Goal: Information Seeking & Learning: Learn about a topic

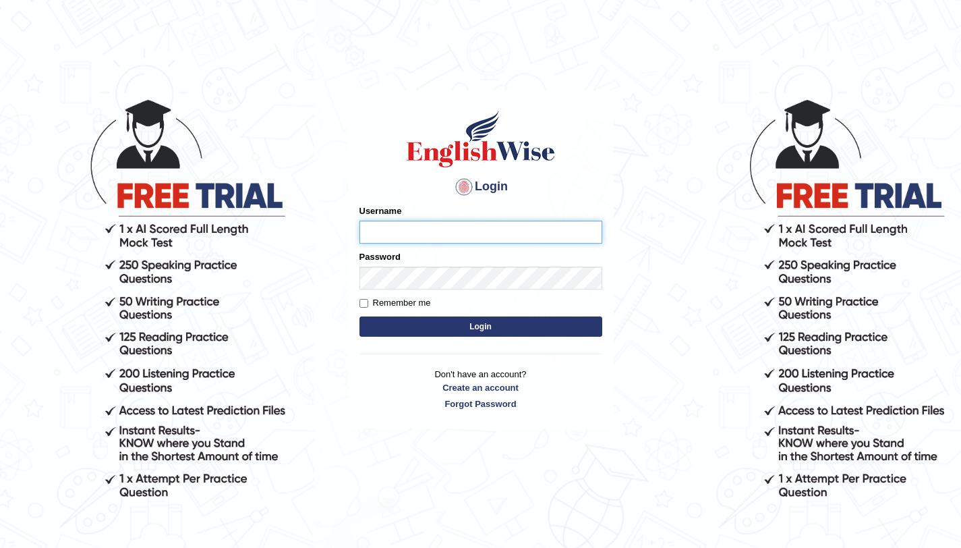
click at [397, 227] on input "Username" at bounding box center [480, 232] width 243 height 23
type input "aliahmad_parramatta"
click at [403, 240] on input "Username" at bounding box center [480, 232] width 243 height 23
type input "aliahmad_parramatta"
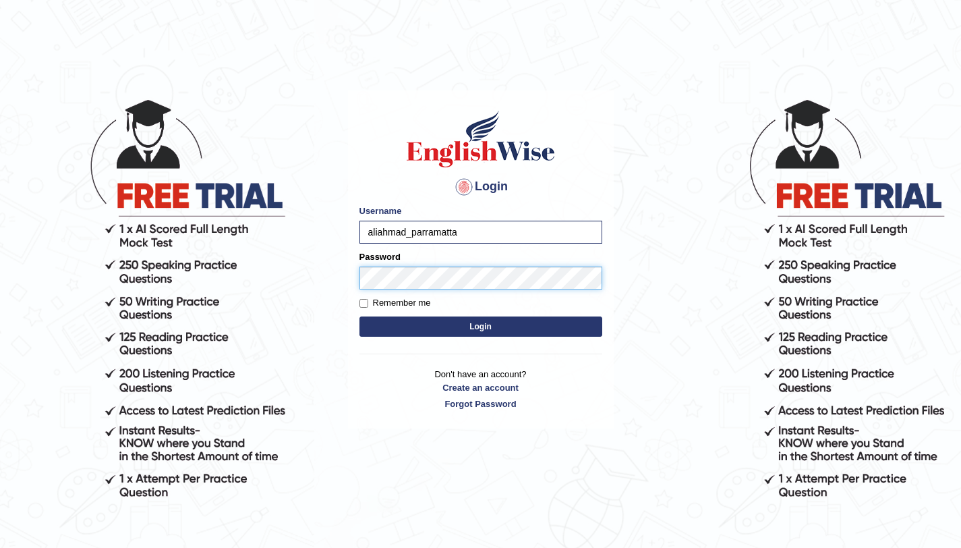
click at [359, 316] on button "Login" at bounding box center [480, 326] width 243 height 20
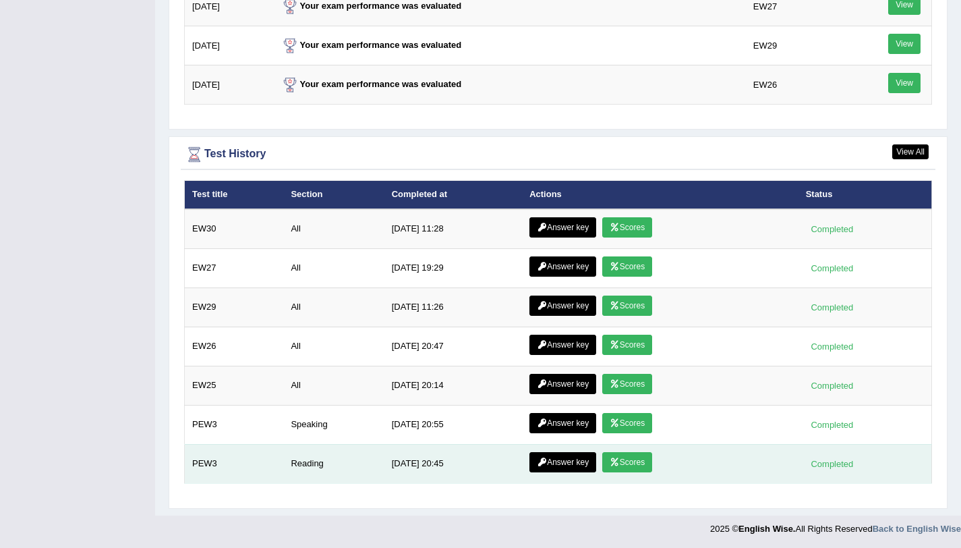
scroll to position [1834, 0]
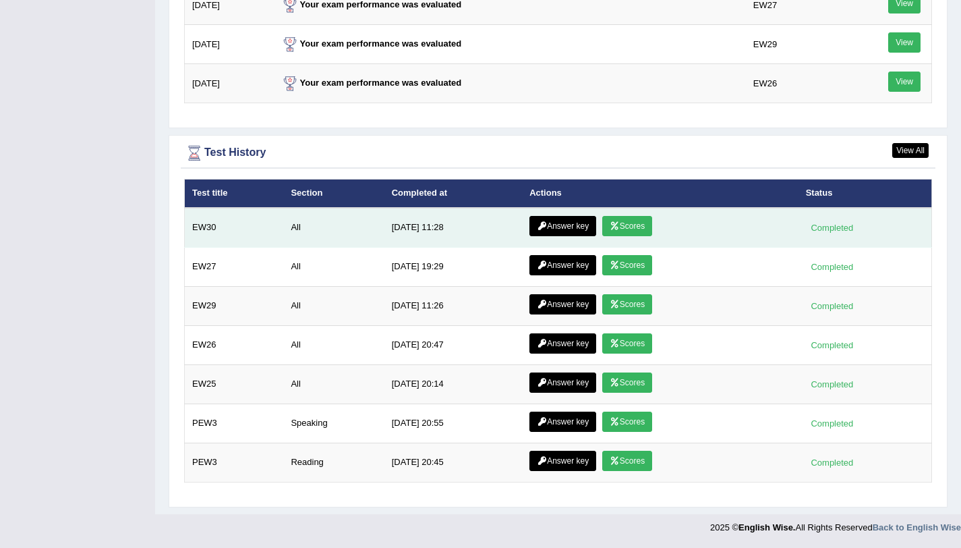
click at [622, 217] on link "Scores" at bounding box center [627, 226] width 50 height 20
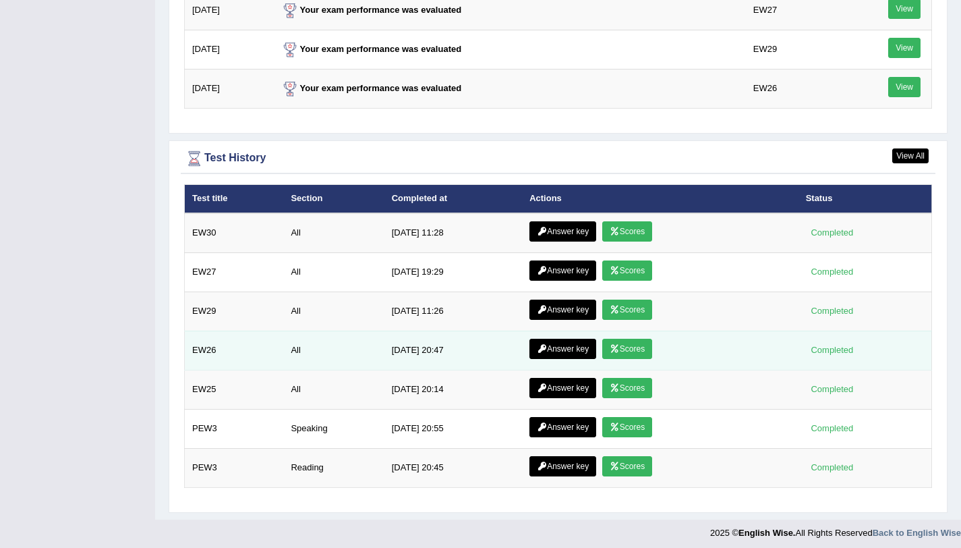
scroll to position [1747, 0]
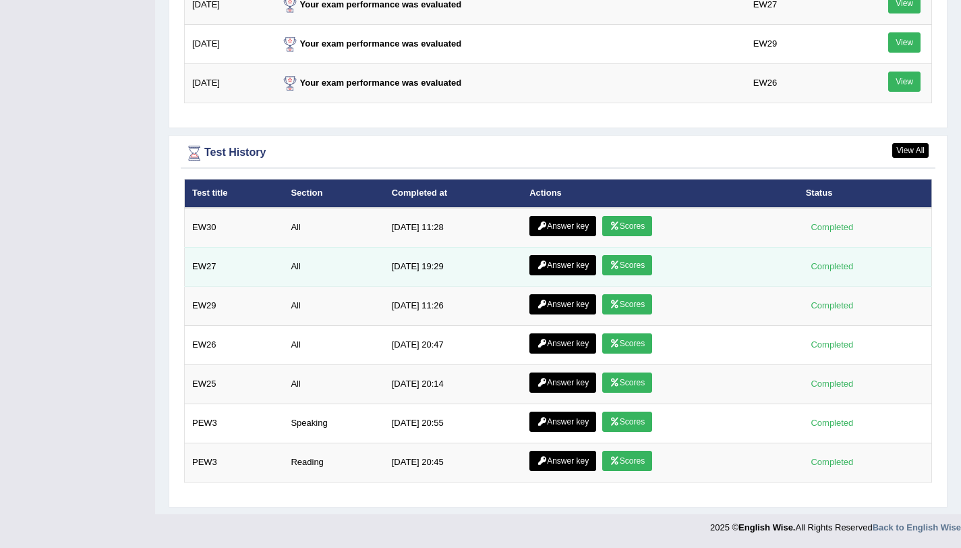
click at [615, 269] on link "Scores" at bounding box center [627, 265] width 50 height 20
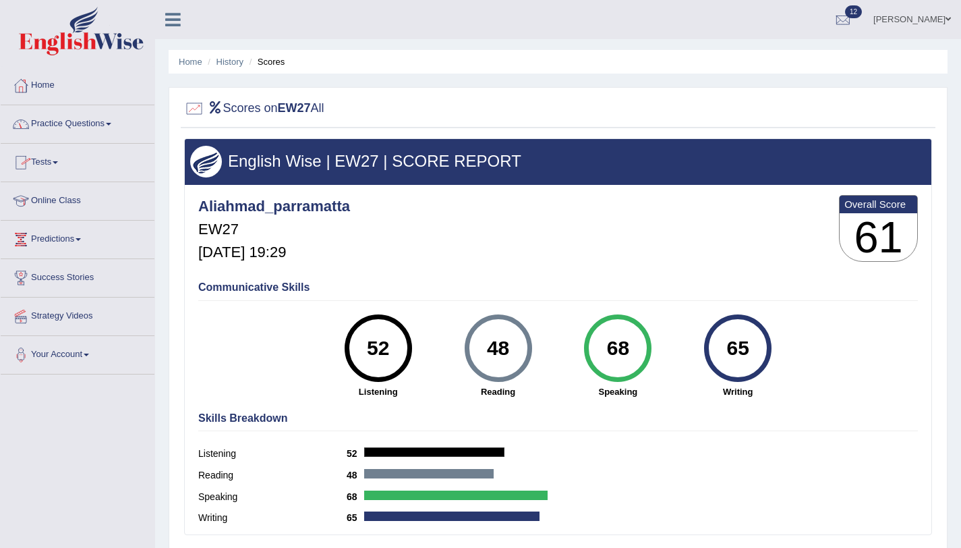
click at [65, 129] on link "Practice Questions" at bounding box center [78, 122] width 154 height 34
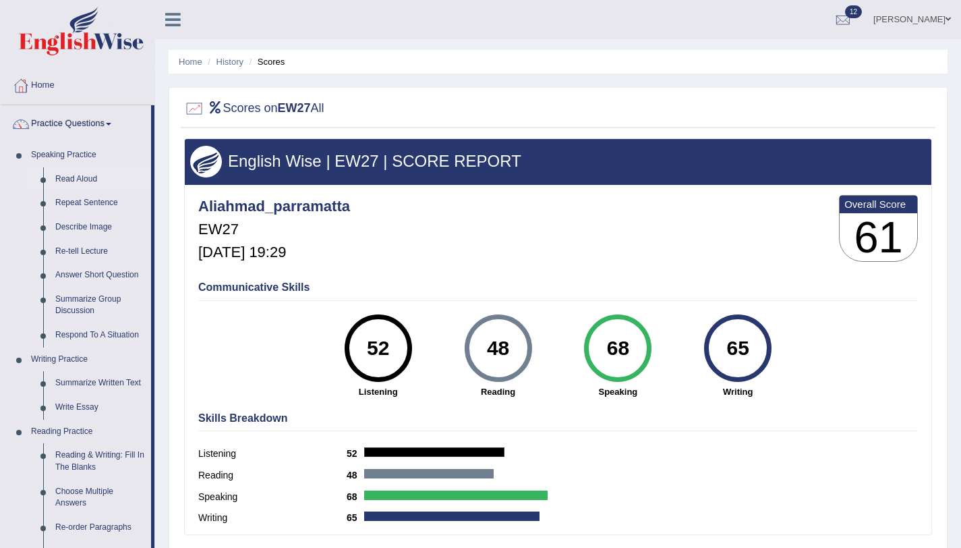
click at [83, 177] on link "Read Aloud" at bounding box center [100, 179] width 102 height 24
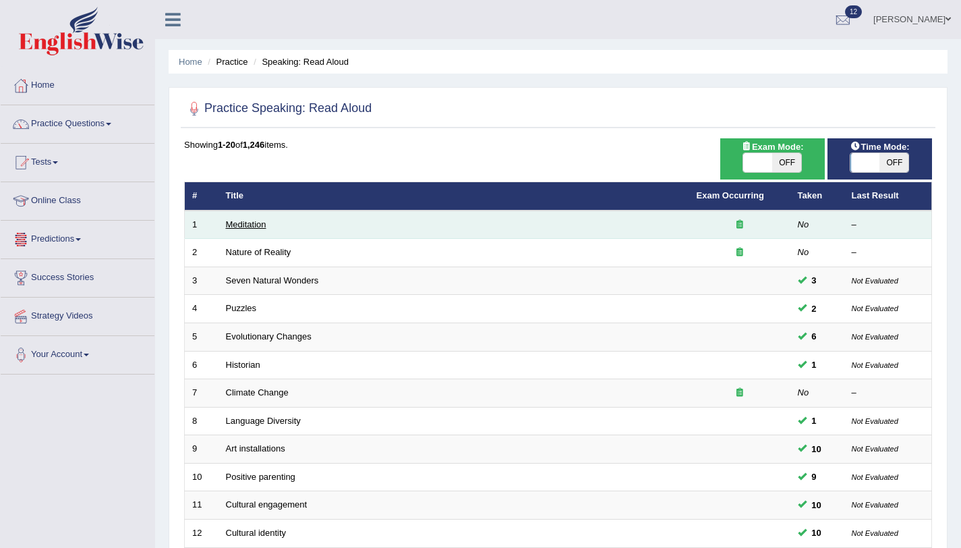
click at [250, 225] on link "Meditation" at bounding box center [246, 224] width 40 height 10
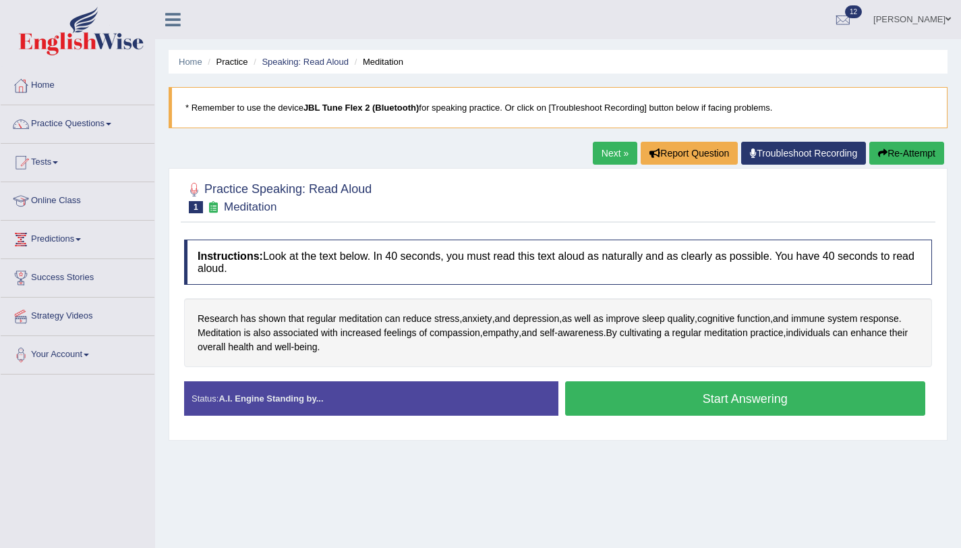
click at [602, 398] on button "Start Answering" at bounding box center [745, 398] width 361 height 34
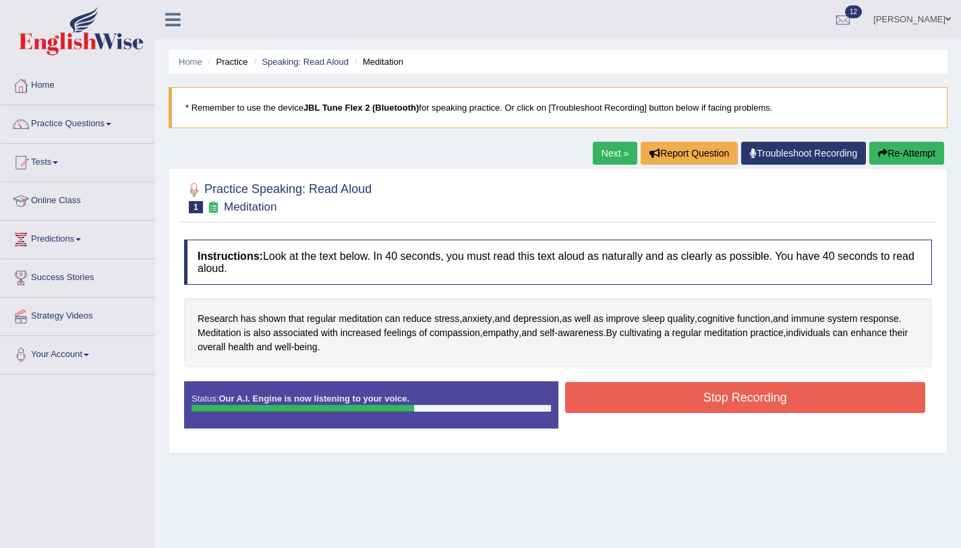
click at [628, 402] on button "Stop Recording" at bounding box center [745, 397] width 361 height 31
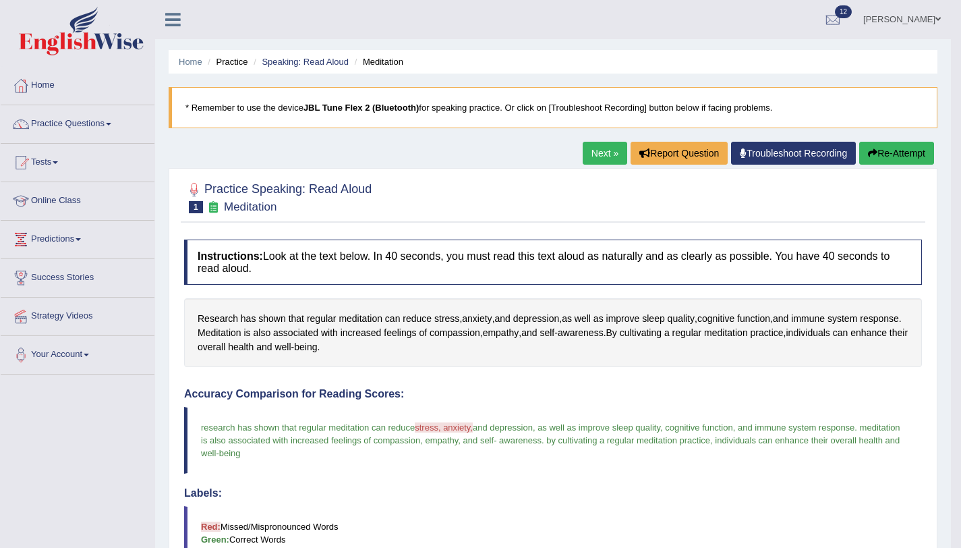
click at [597, 158] on link "Next »" at bounding box center [605, 153] width 45 height 23
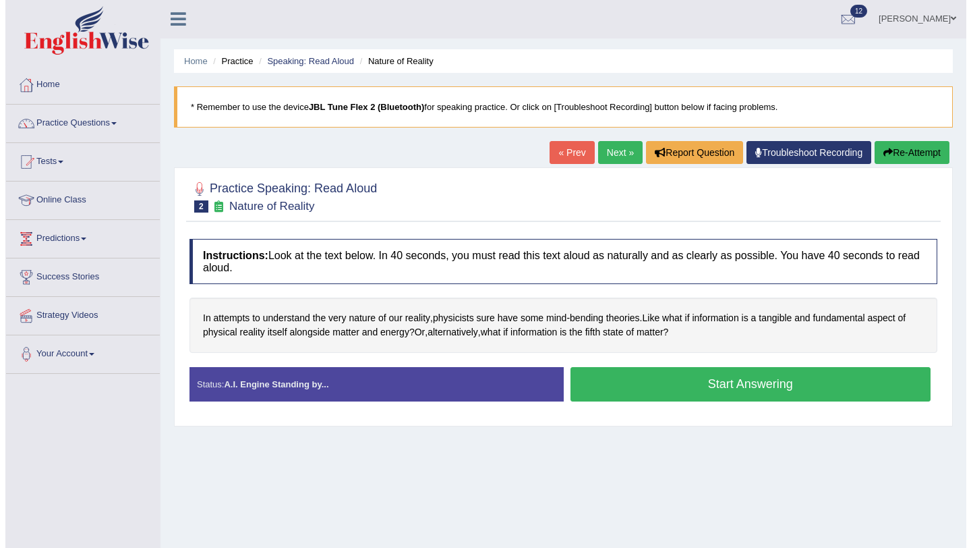
scroll to position [160, 0]
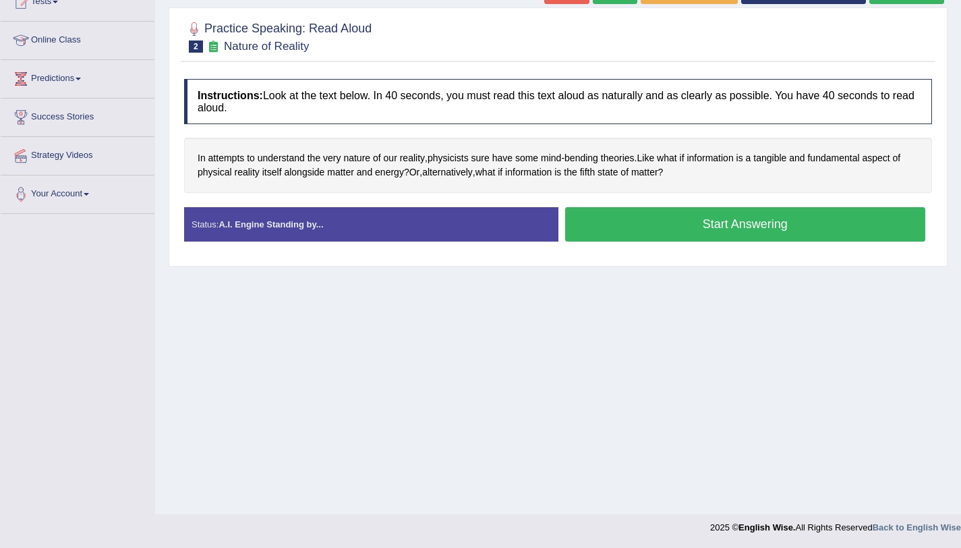
click at [881, 227] on button "Start Answering" at bounding box center [745, 224] width 361 height 34
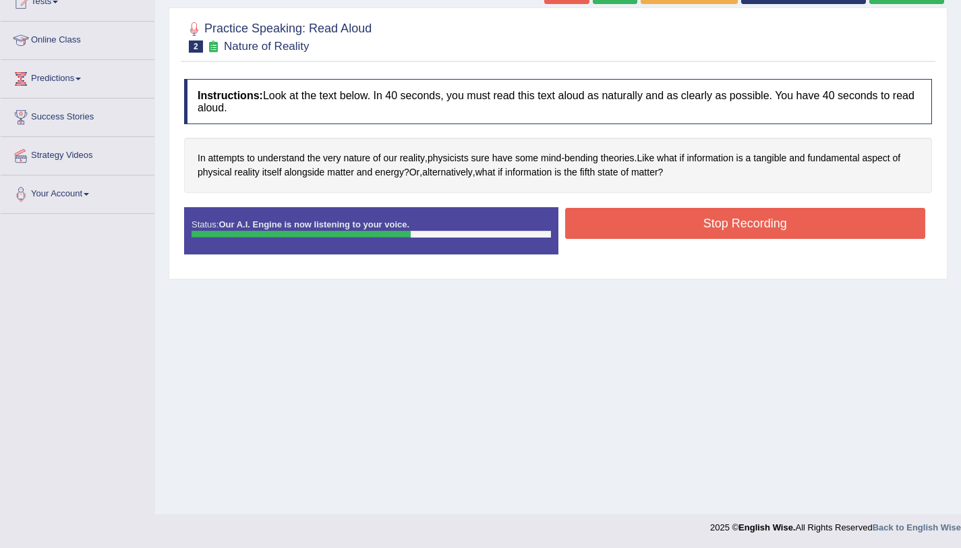
click at [602, 231] on button "Stop Recording" at bounding box center [745, 223] width 361 height 31
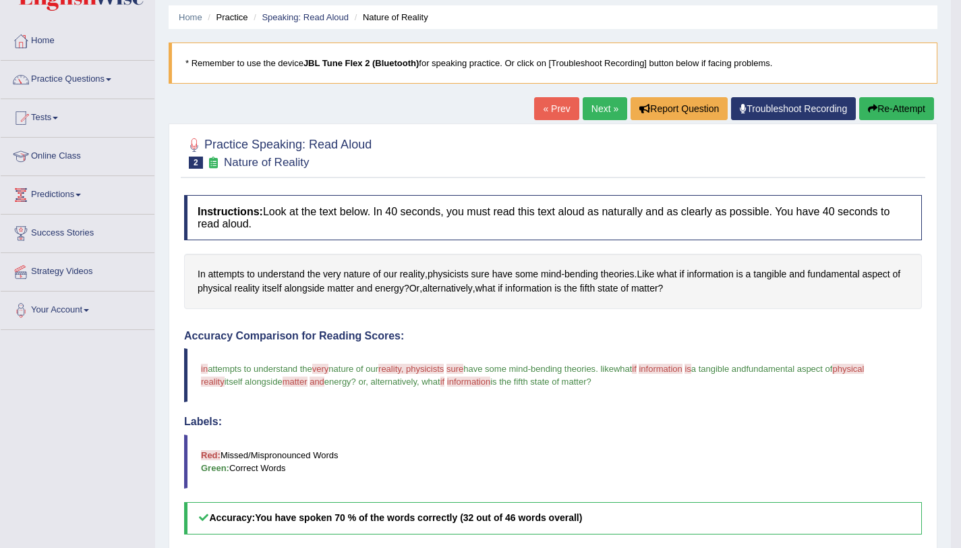
scroll to position [0, 0]
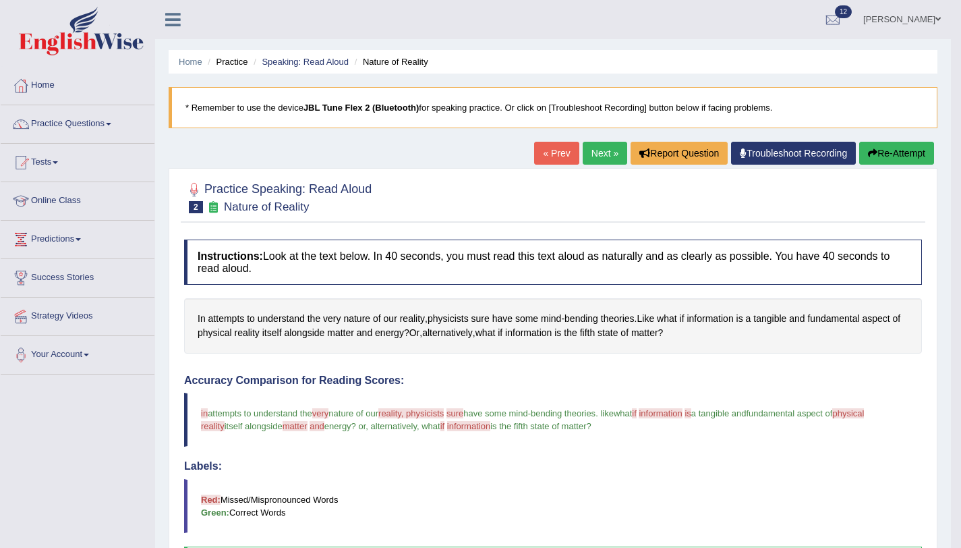
click at [866, 162] on button "Re-Attempt" at bounding box center [896, 153] width 75 height 23
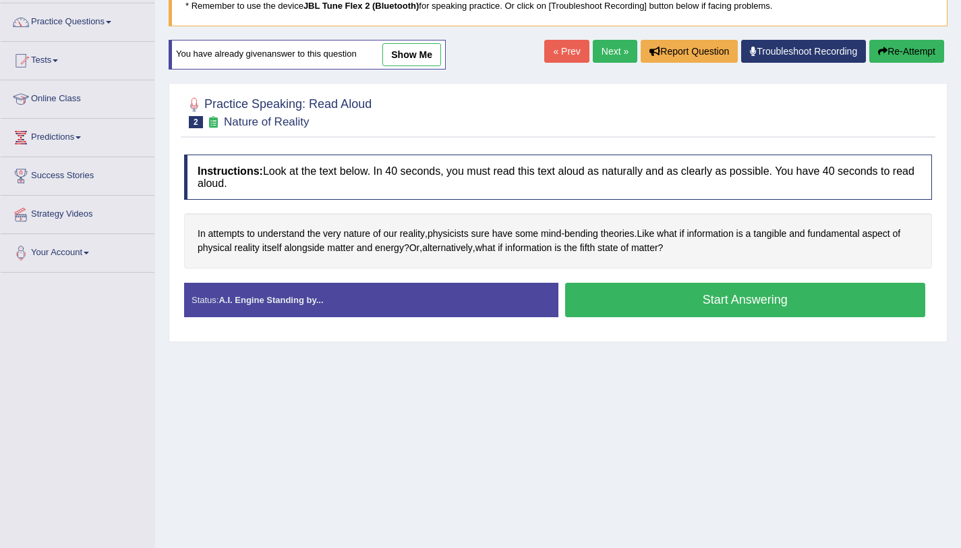
scroll to position [160, 0]
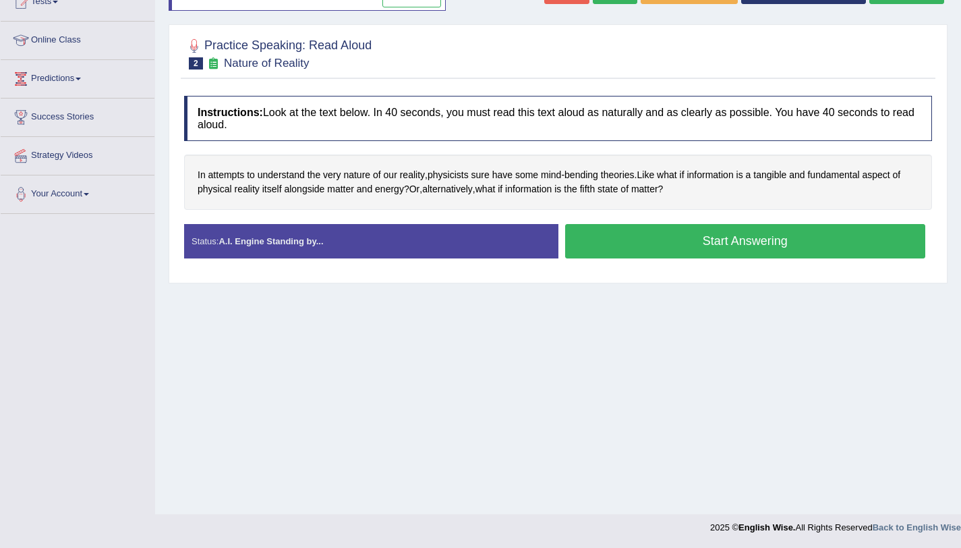
click at [649, 252] on button "Start Answering" at bounding box center [745, 241] width 361 height 34
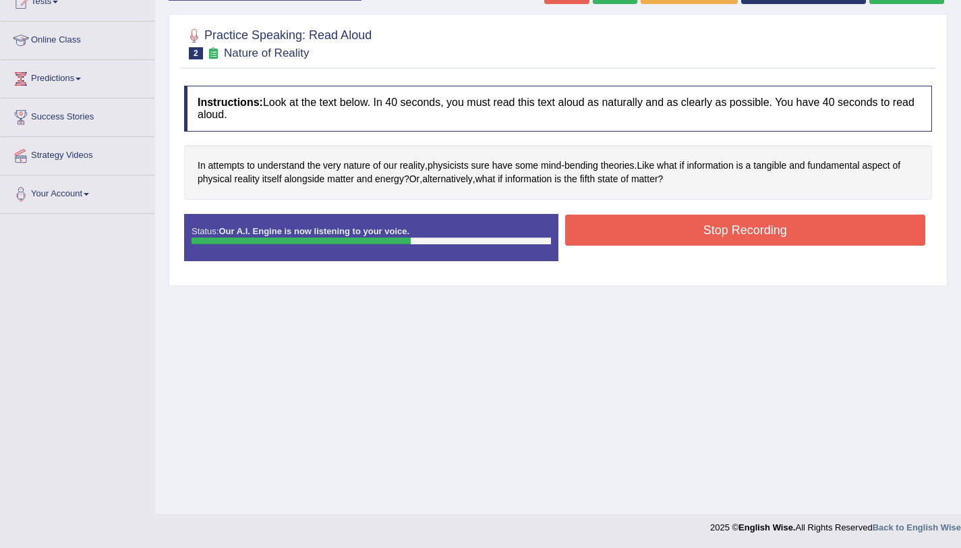
click at [612, 236] on button "Stop Recording" at bounding box center [745, 229] width 361 height 31
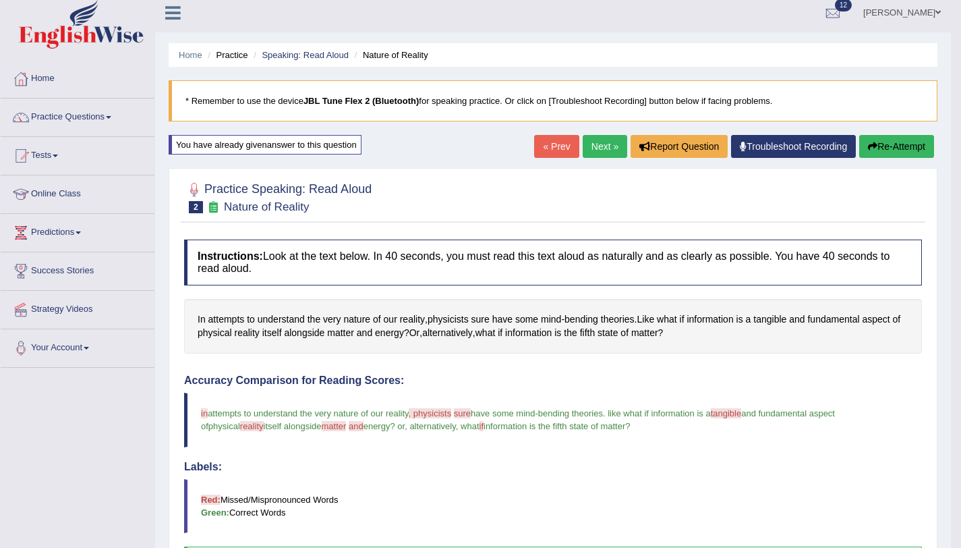
scroll to position [0, 0]
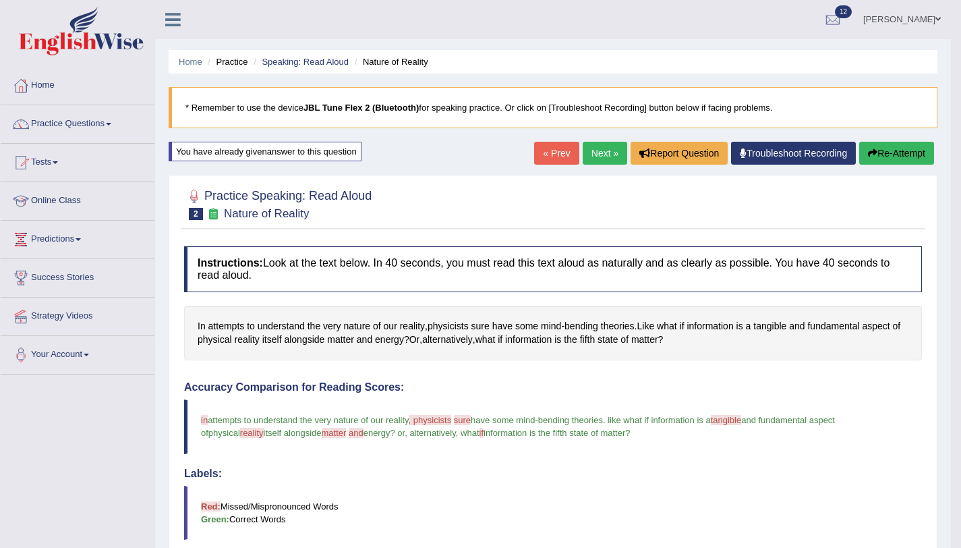
click at [593, 158] on link "Next »" at bounding box center [605, 153] width 45 height 23
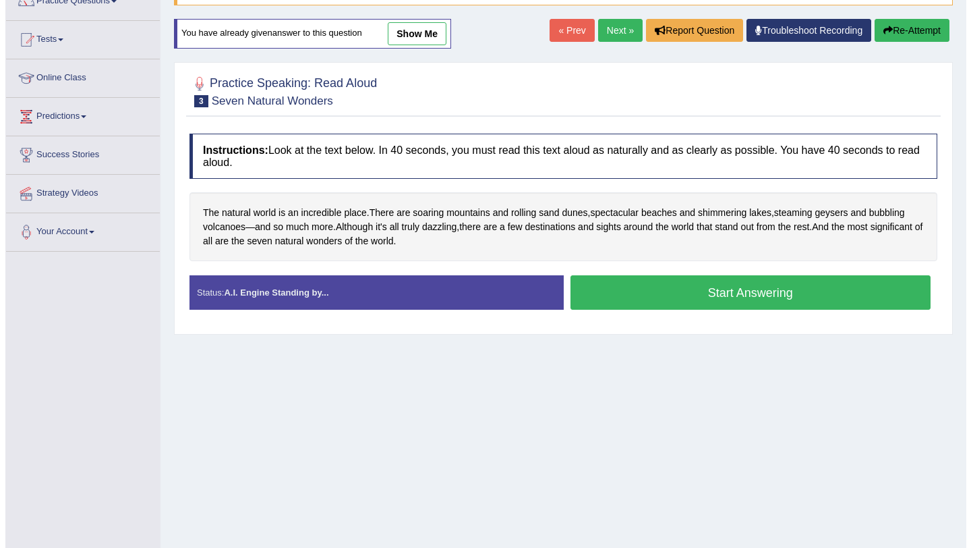
scroll to position [160, 0]
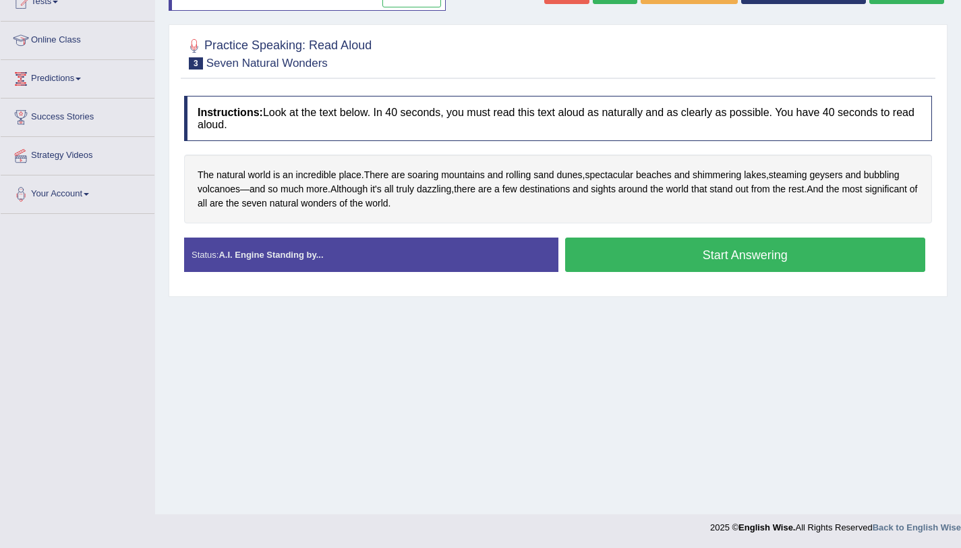
click at [609, 275] on div "Stop Recording" at bounding box center [745, 275] width 374 height 1
click at [582, 245] on button "Start Answering" at bounding box center [745, 254] width 361 height 34
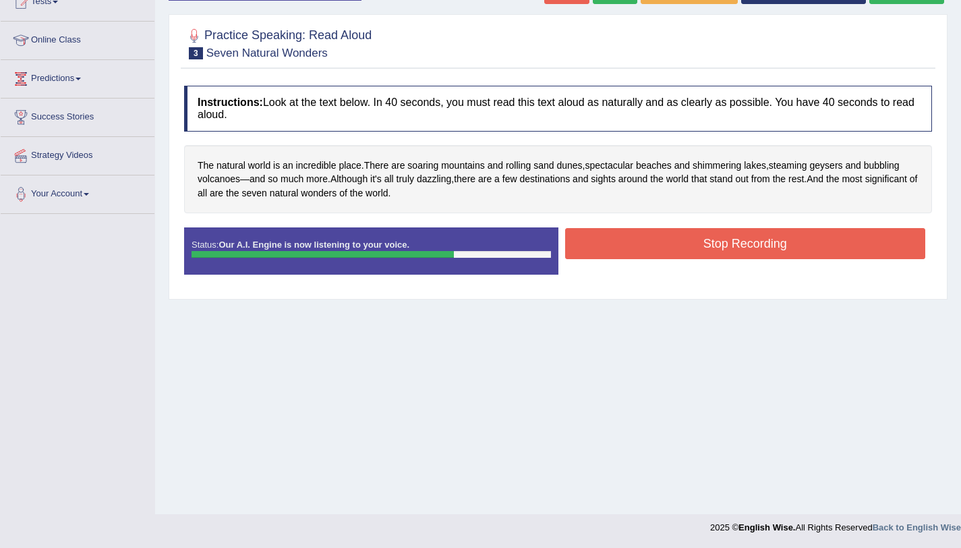
click at [600, 252] on button "Stop Recording" at bounding box center [745, 243] width 361 height 31
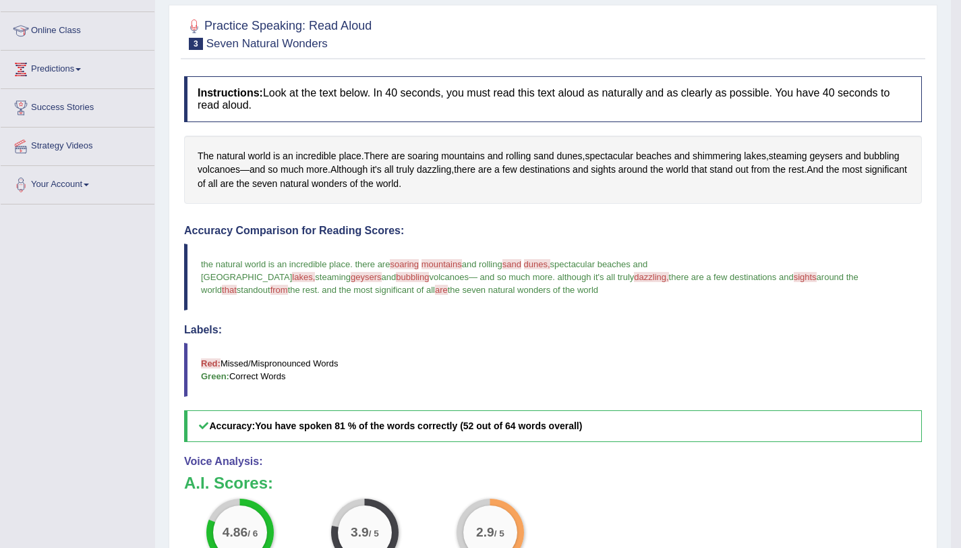
scroll to position [0, 0]
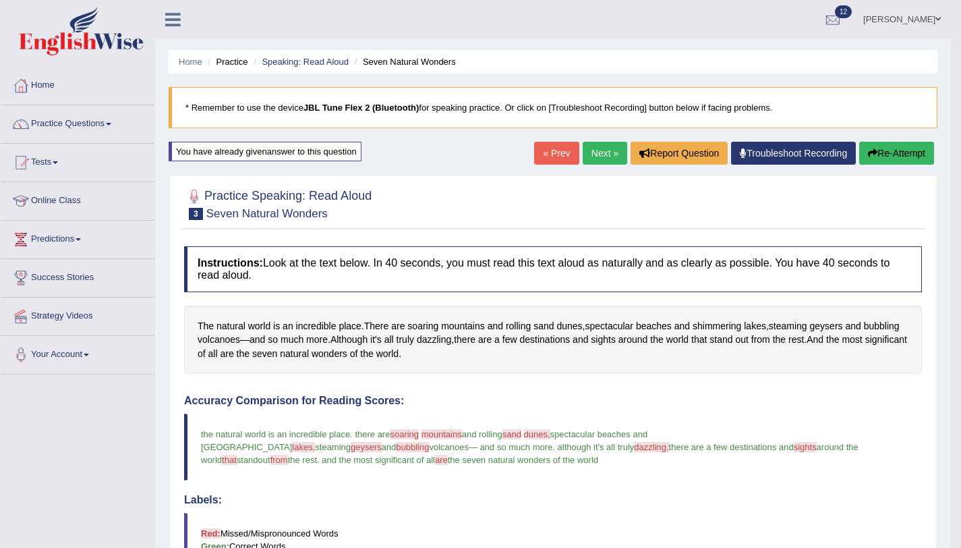
click at [876, 156] on button "Re-Attempt" at bounding box center [896, 153] width 75 height 23
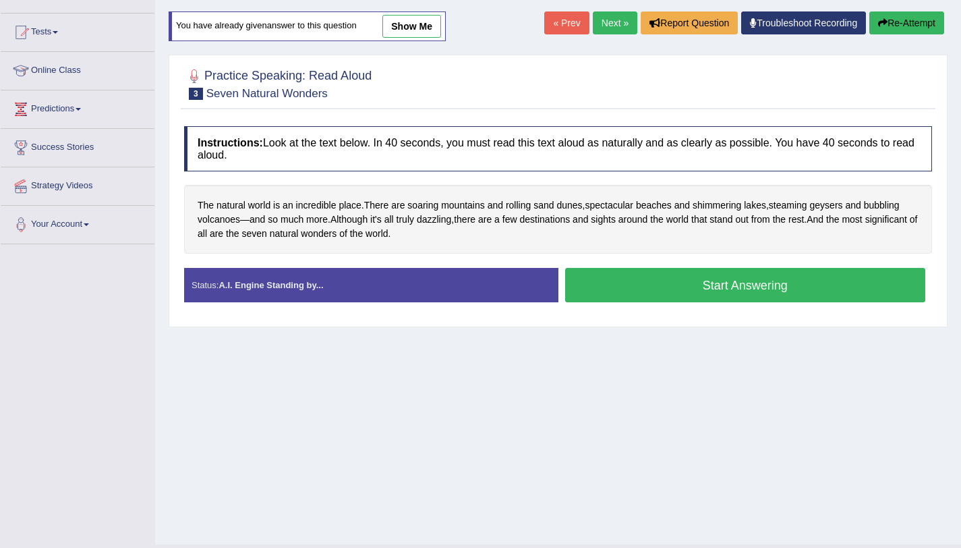
scroll to position [160, 0]
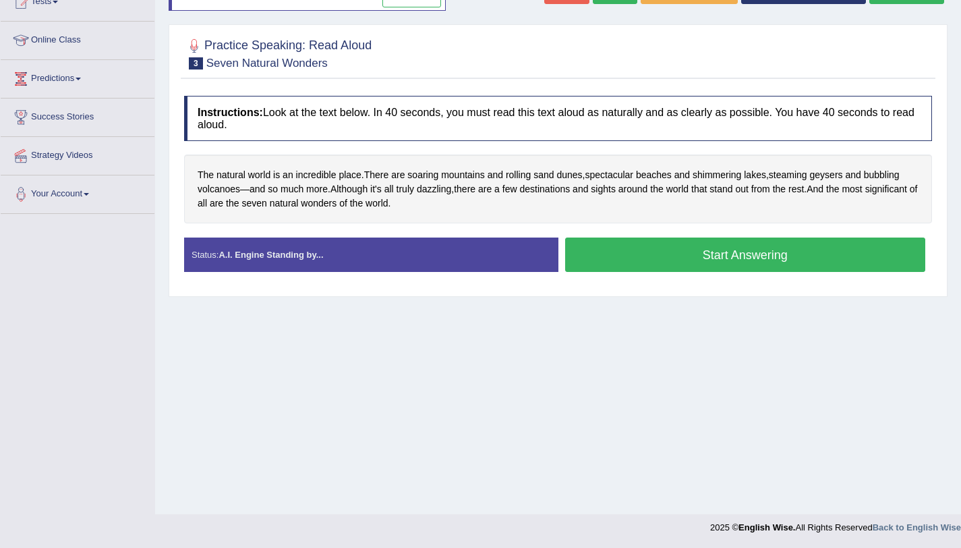
click at [590, 254] on button "Start Answering" at bounding box center [745, 254] width 361 height 34
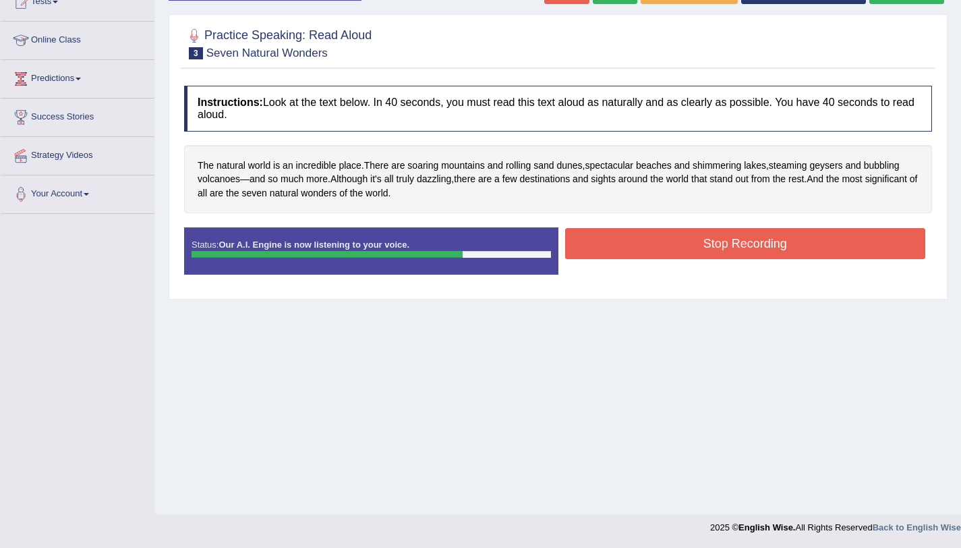
click at [598, 241] on button "Stop Recording" at bounding box center [745, 243] width 361 height 31
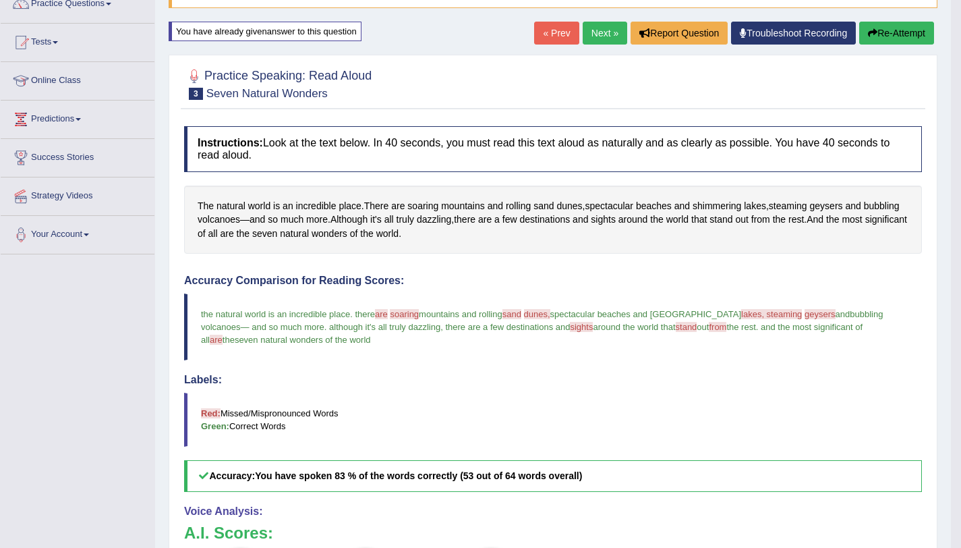
scroll to position [0, 0]
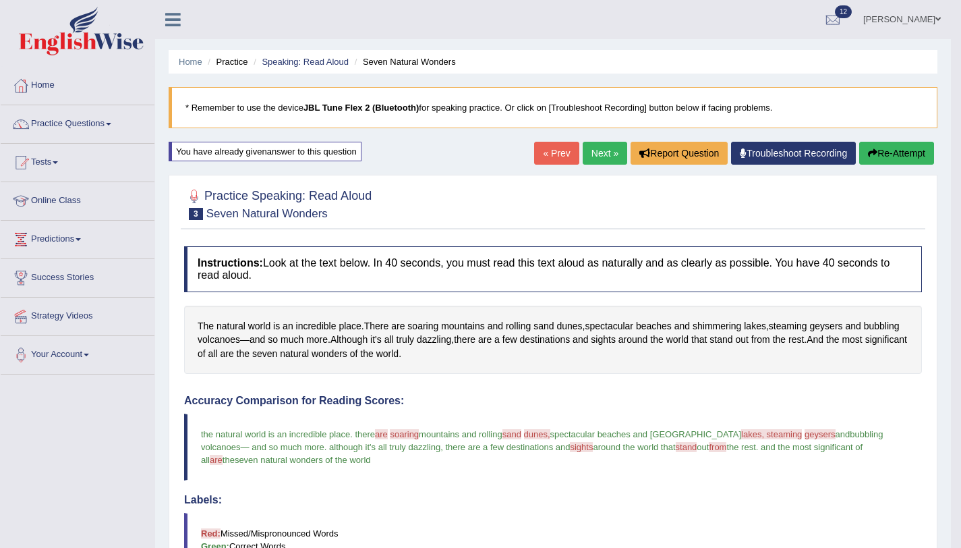
click at [608, 152] on link "Next »" at bounding box center [605, 153] width 45 height 23
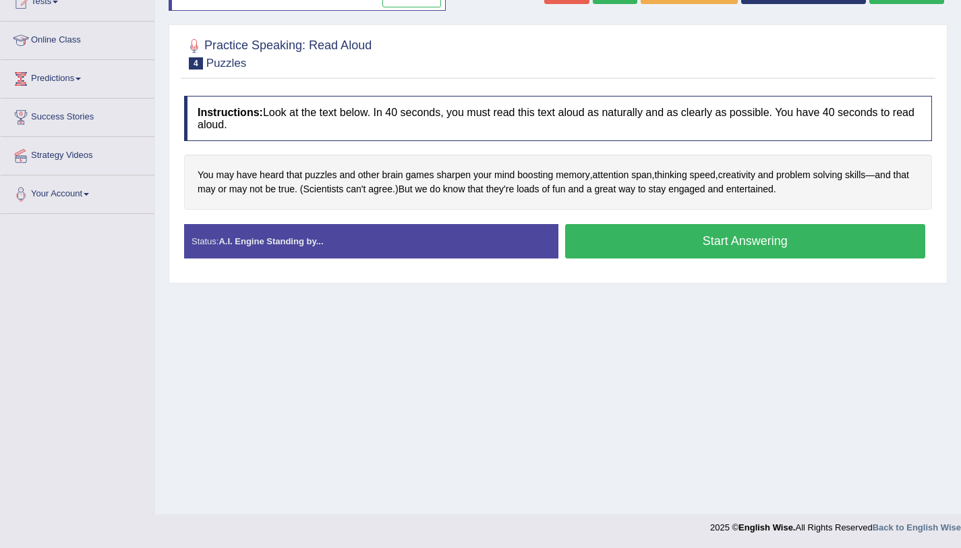
click at [605, 245] on button "Start Answering" at bounding box center [745, 241] width 361 height 34
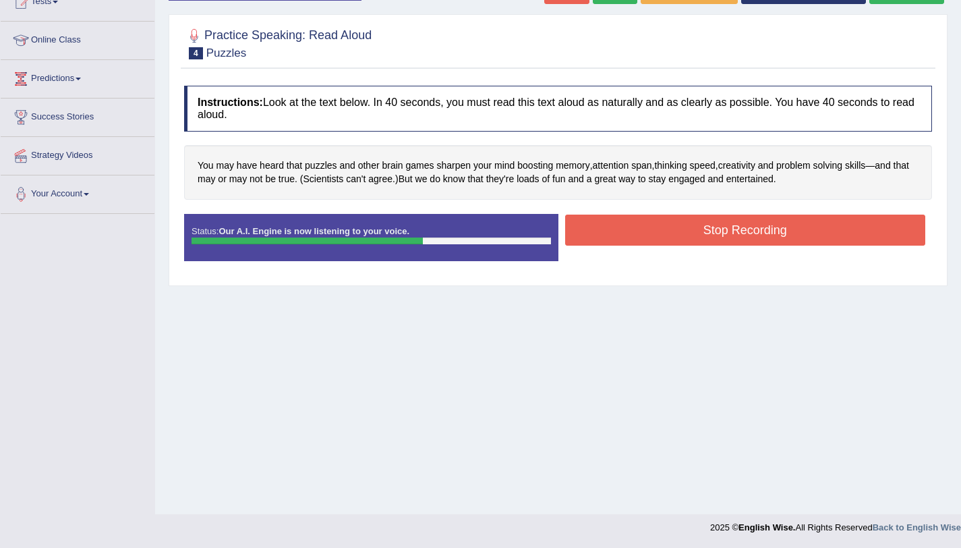
click at [603, 227] on button "Stop Recording" at bounding box center [745, 229] width 361 height 31
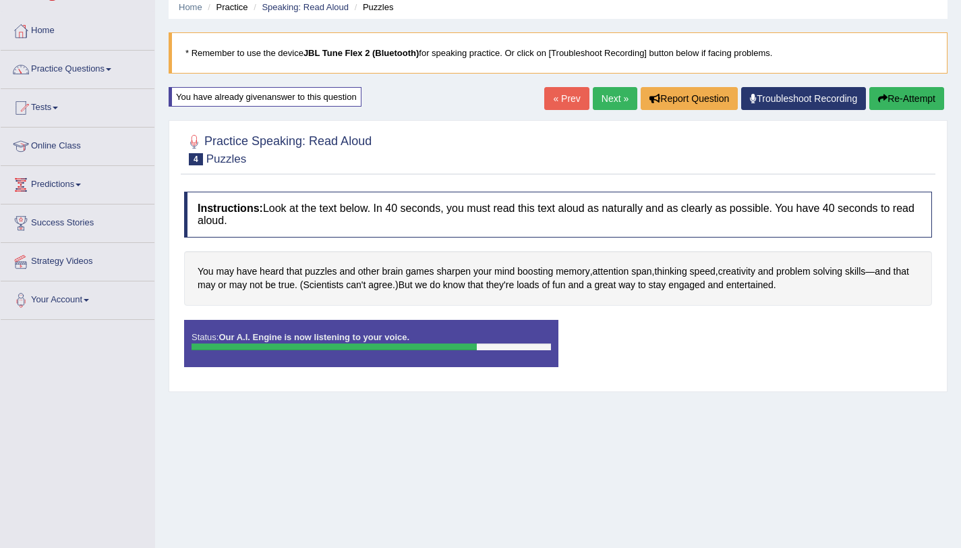
scroll to position [34, 0]
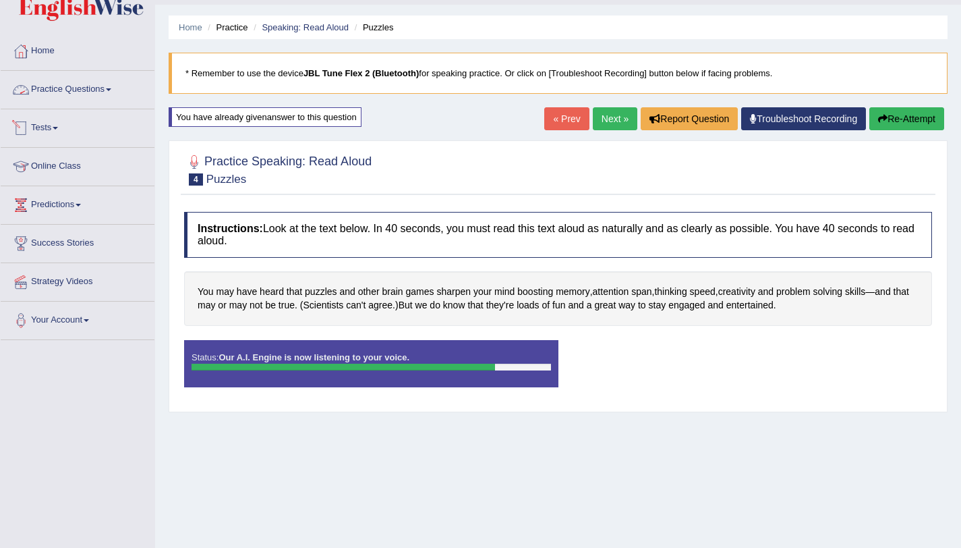
click at [69, 90] on link "Practice Questions" at bounding box center [78, 88] width 154 height 34
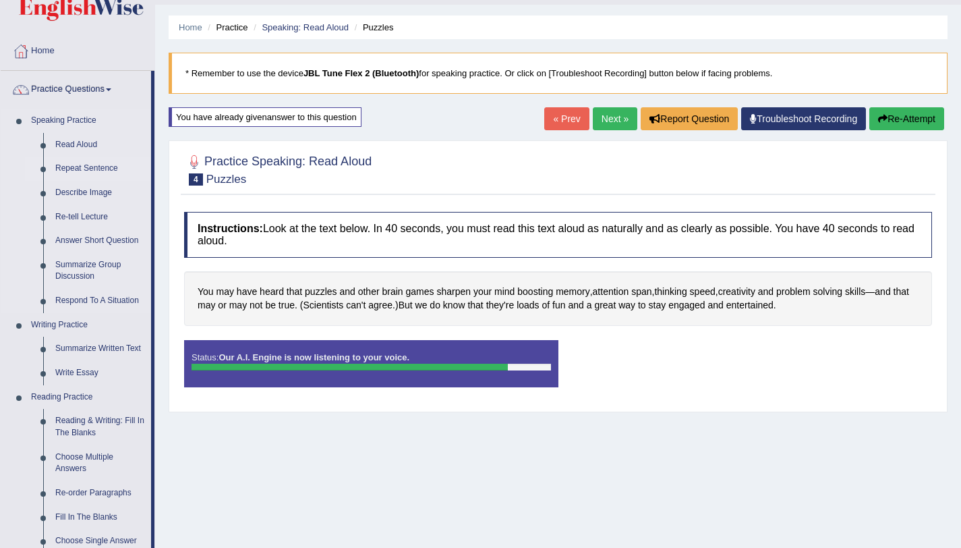
click at [80, 169] on link "Repeat Sentence" at bounding box center [100, 168] width 102 height 24
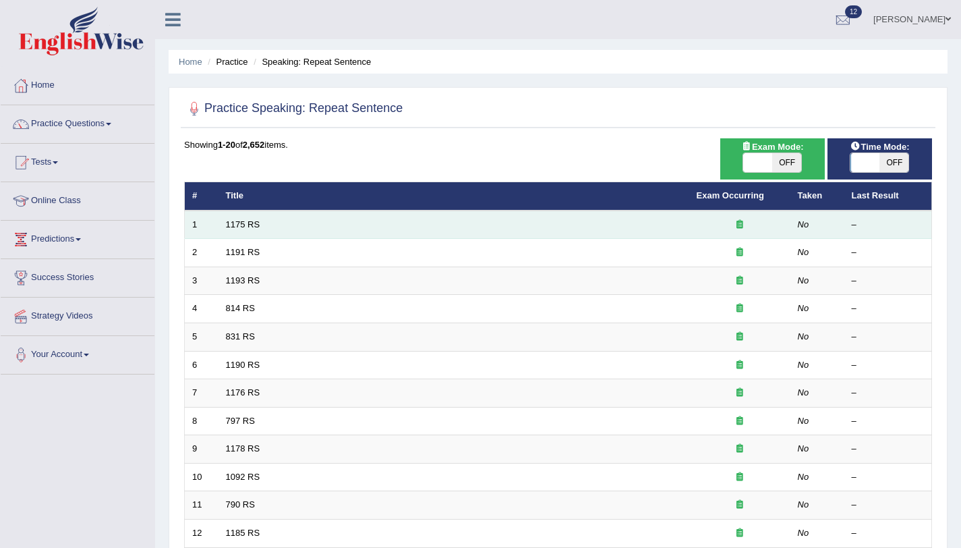
click at [260, 225] on td "1175 RS" at bounding box center [453, 224] width 471 height 28
click at [244, 225] on link "1175 RS" at bounding box center [243, 224] width 34 height 10
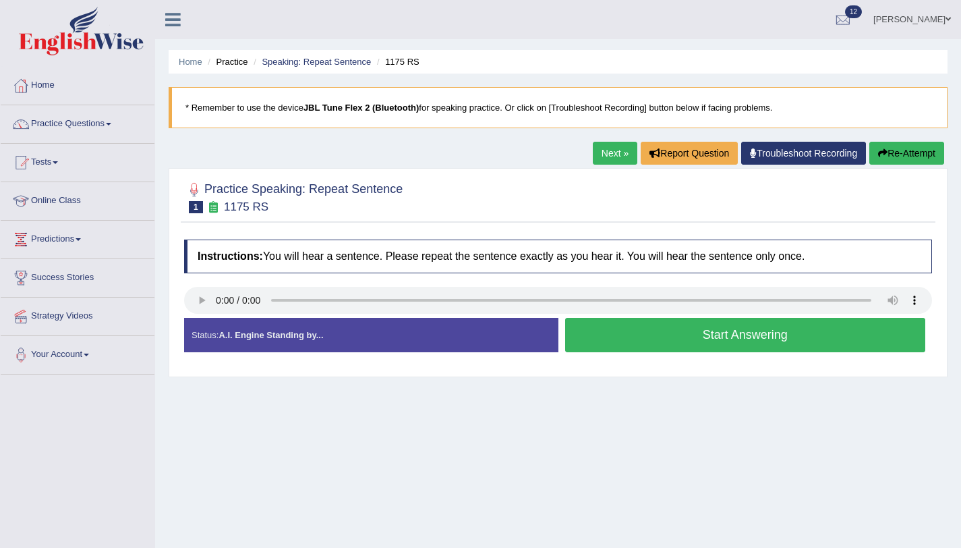
scroll to position [133, 0]
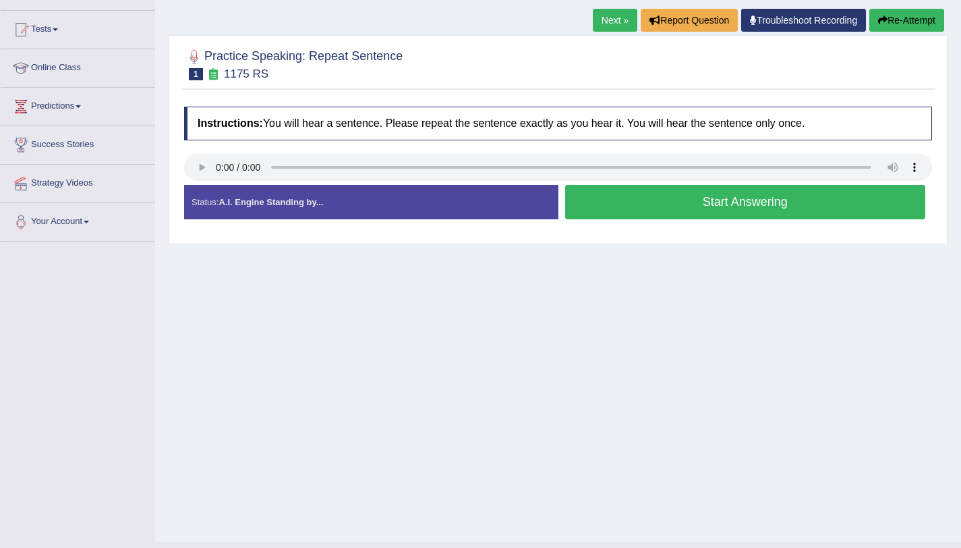
click at [591, 214] on button "Start Answering" at bounding box center [745, 202] width 361 height 34
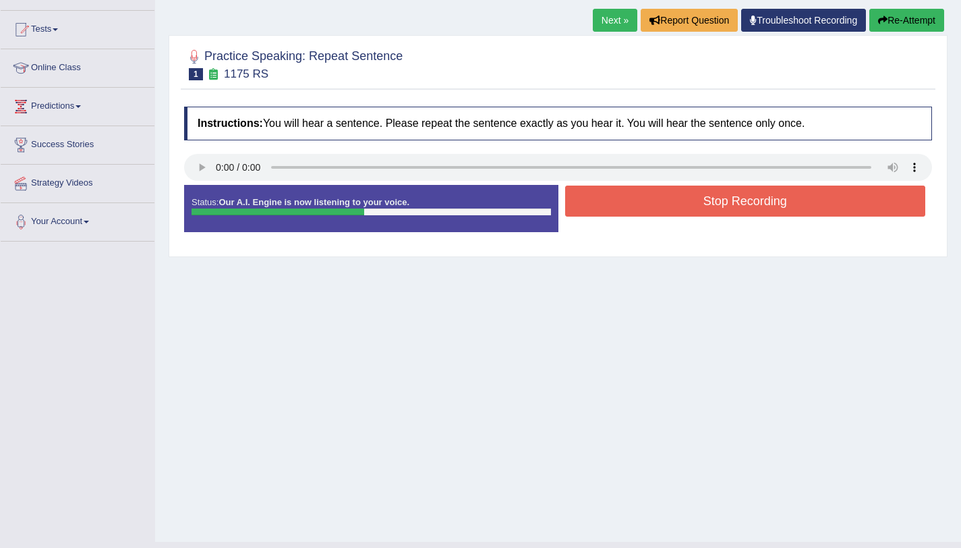
click at [591, 210] on button "Stop Recording" at bounding box center [745, 200] width 361 height 31
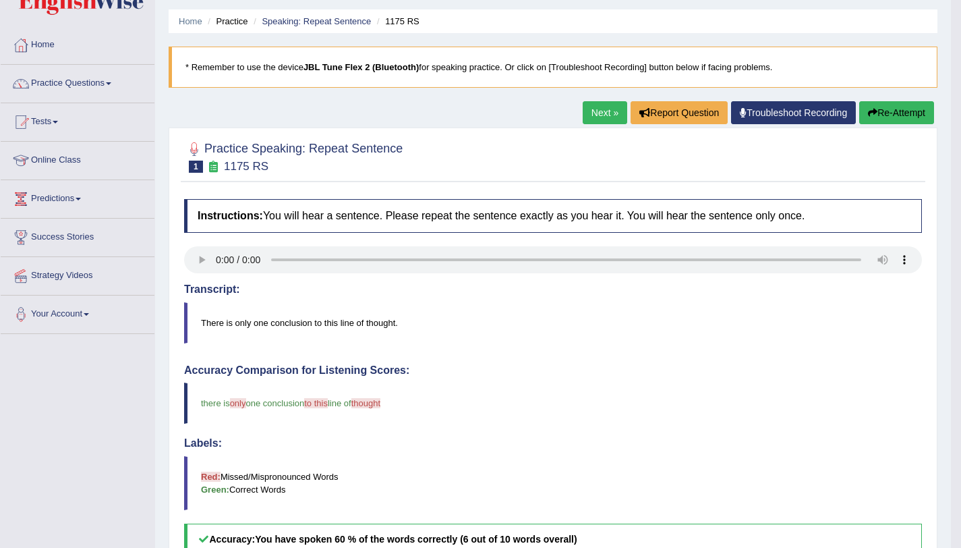
scroll to position [0, 0]
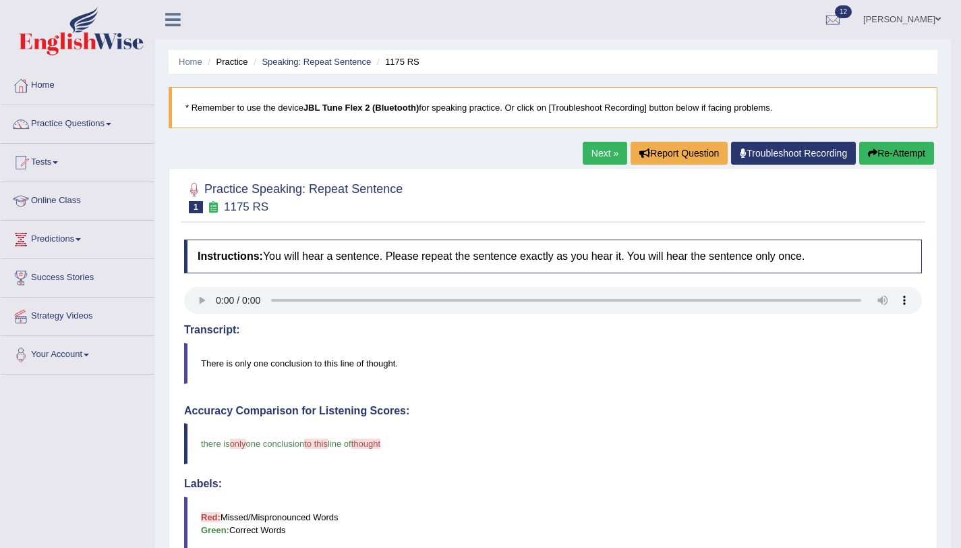
click at [879, 160] on button "Re-Attempt" at bounding box center [896, 153] width 75 height 23
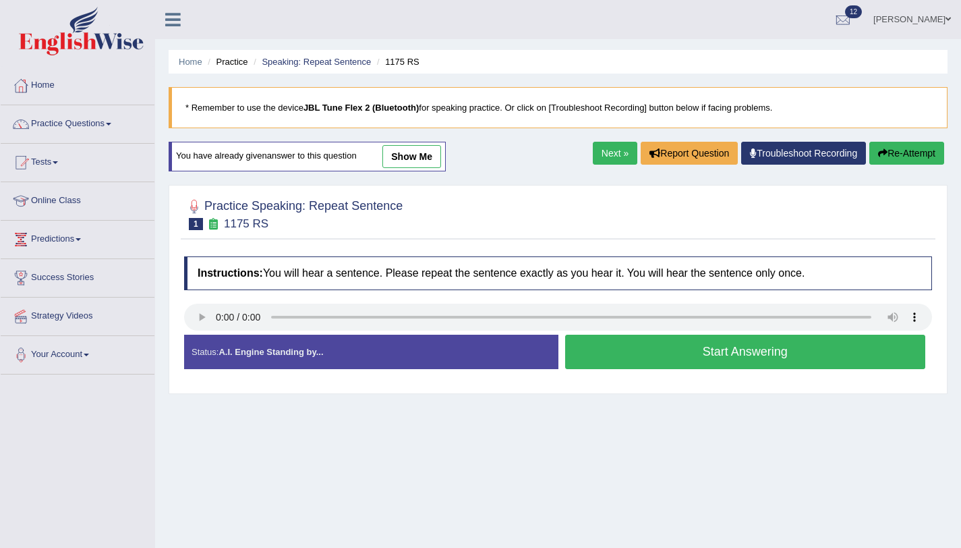
click at [649, 350] on button "Start Answering" at bounding box center [745, 351] width 361 height 34
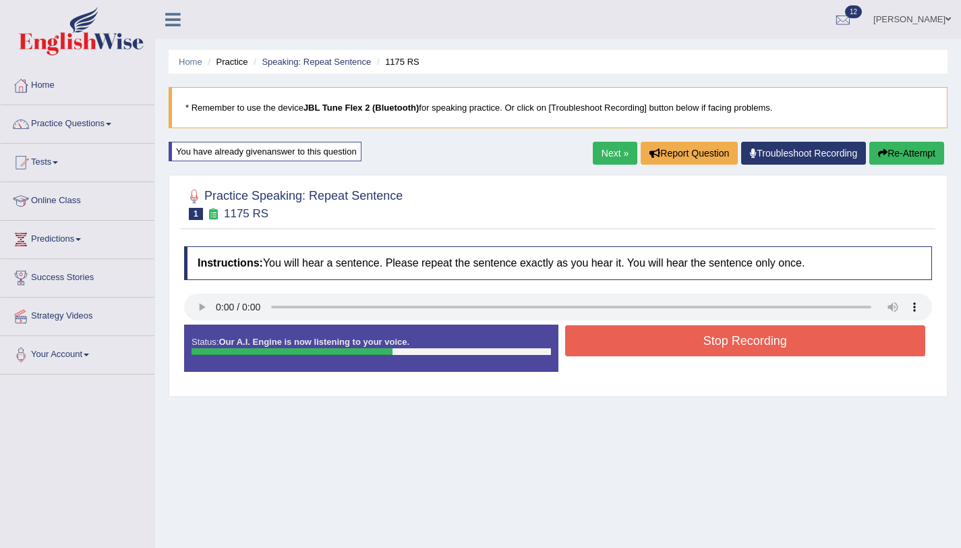
click at [661, 341] on button "Stop Recording" at bounding box center [745, 340] width 361 height 31
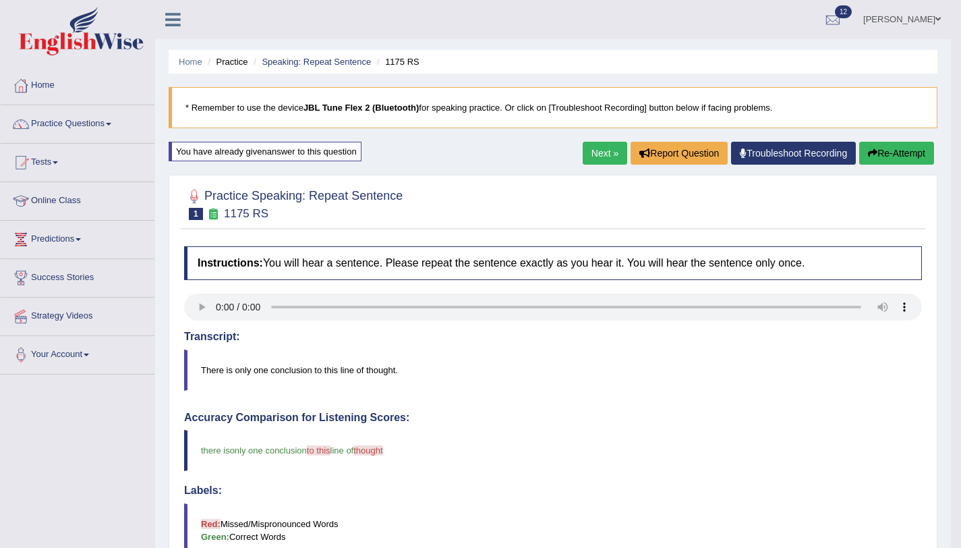
click at [871, 153] on icon "button" at bounding box center [872, 152] width 9 height 9
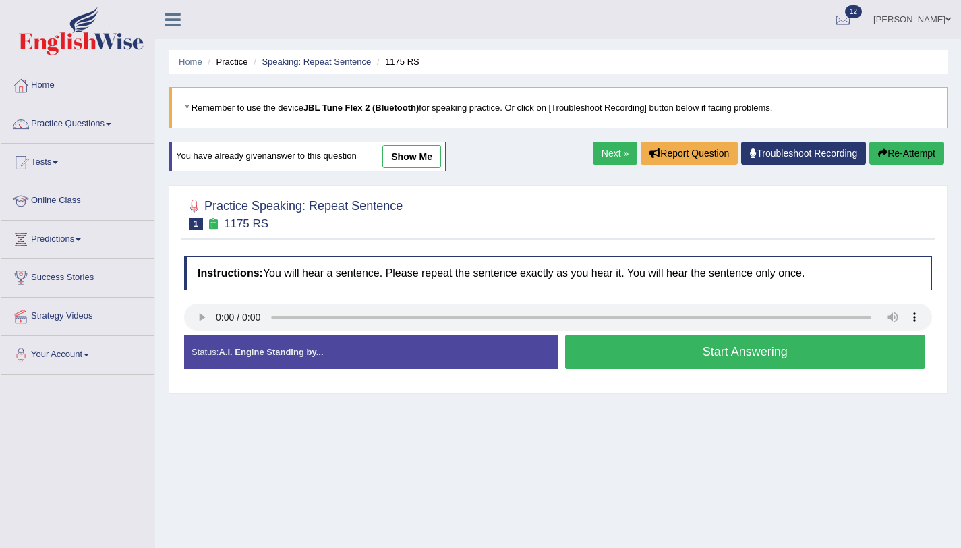
click at [731, 361] on button "Start Answering" at bounding box center [745, 351] width 361 height 34
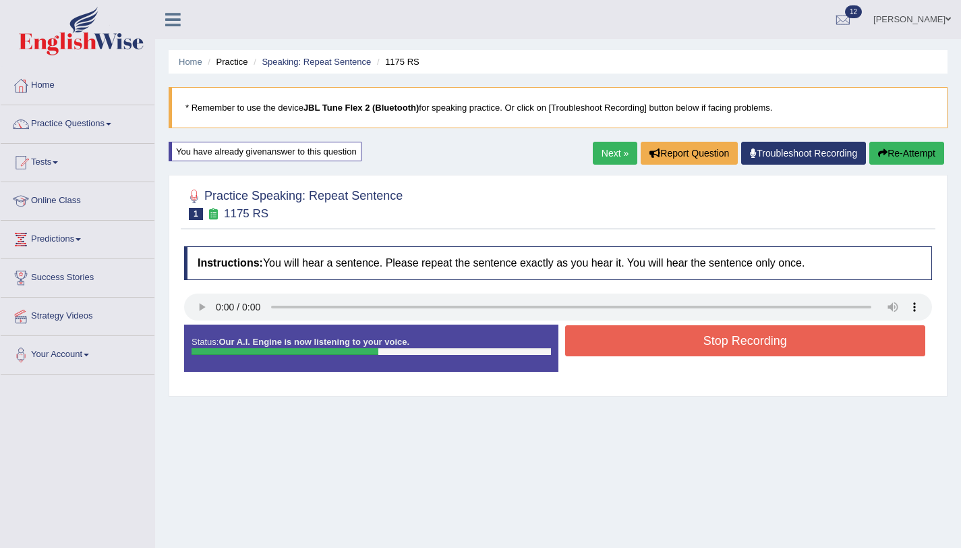
click at [618, 345] on button "Stop Recording" at bounding box center [745, 340] width 361 height 31
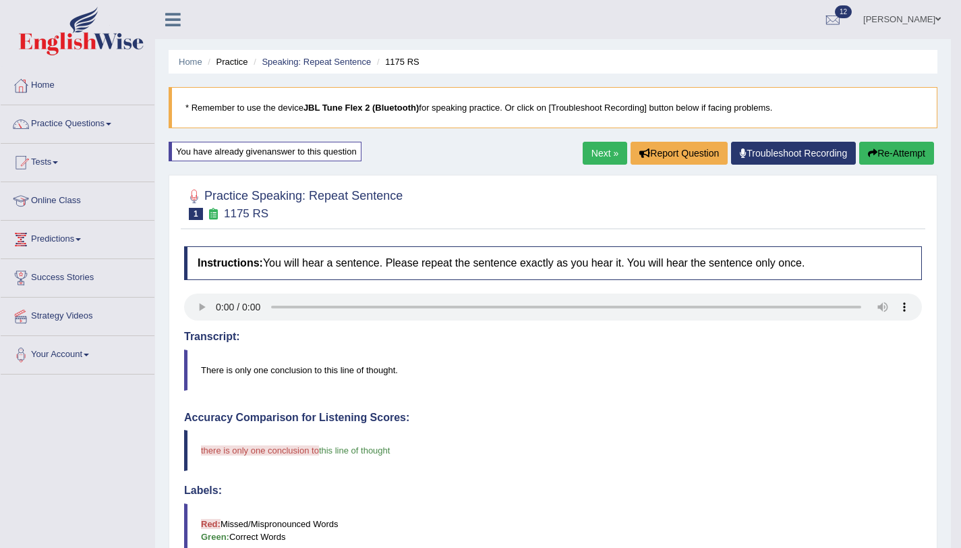
click at [885, 152] on button "Re-Attempt" at bounding box center [896, 153] width 75 height 23
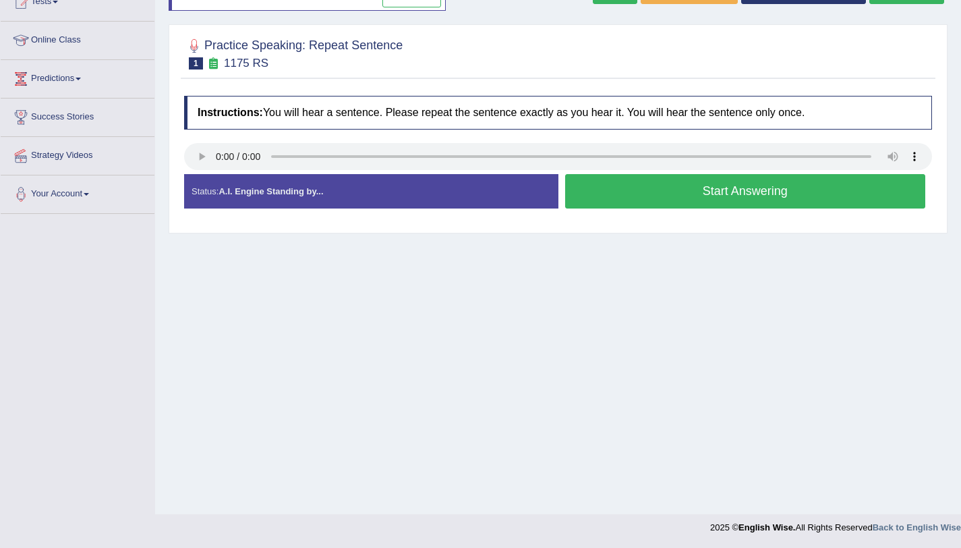
click at [624, 200] on button "Start Answering" at bounding box center [745, 191] width 361 height 34
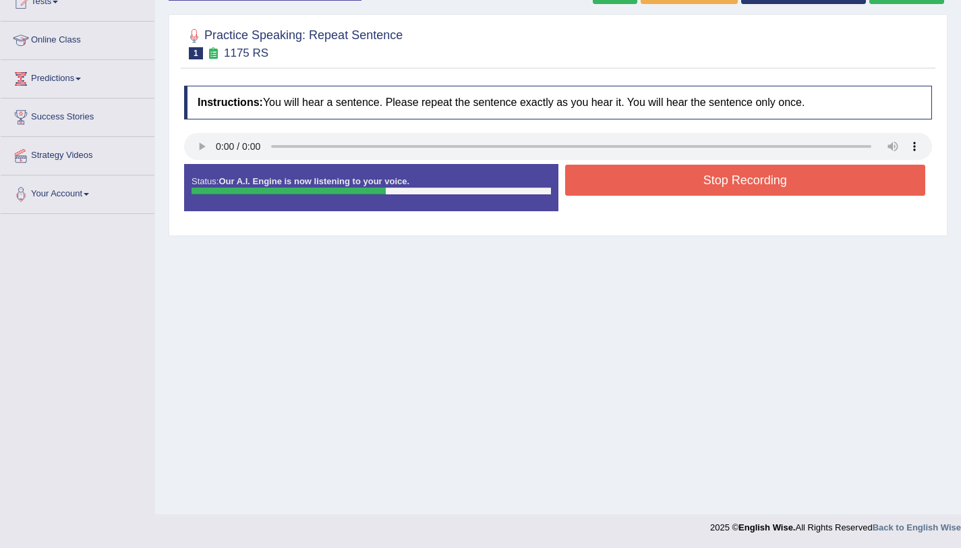
click at [627, 186] on button "Stop Recording" at bounding box center [745, 180] width 361 height 31
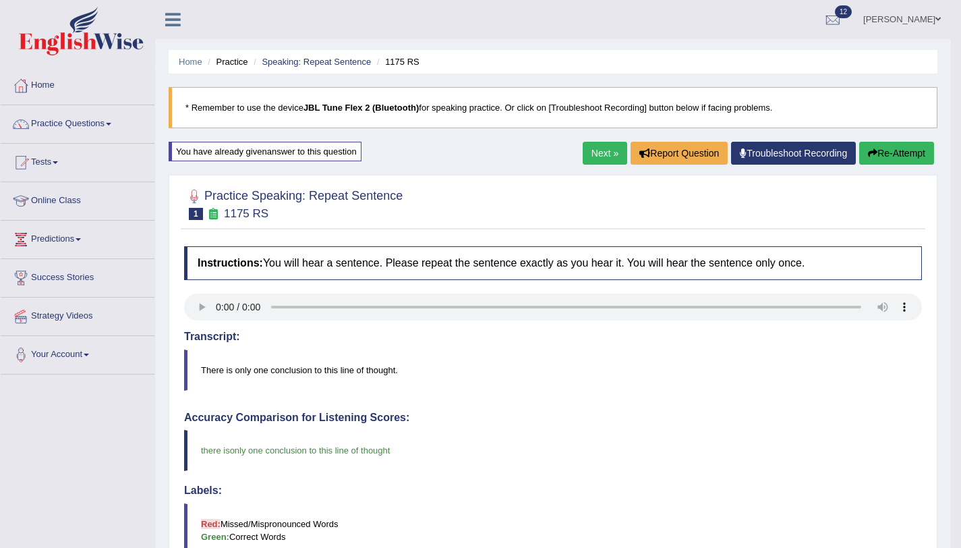
click at [601, 161] on link "Next »" at bounding box center [605, 153] width 45 height 23
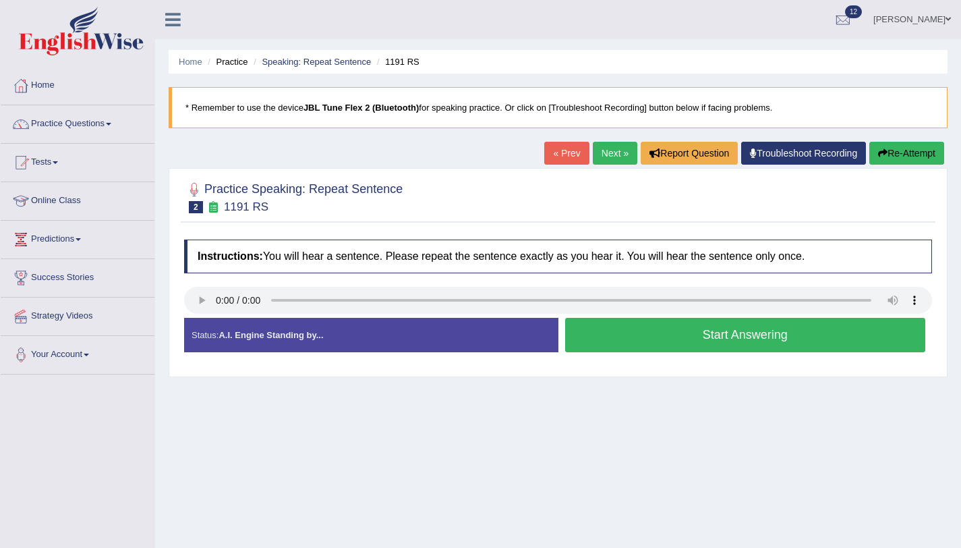
click at [631, 333] on button "Start Answering" at bounding box center [745, 335] width 361 height 34
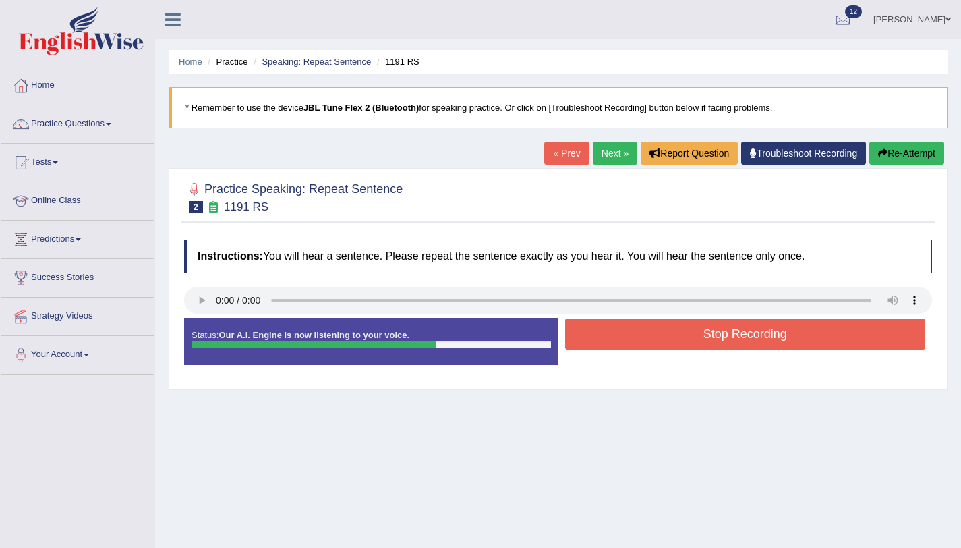
click at [630, 332] on button "Stop Recording" at bounding box center [745, 333] width 361 height 31
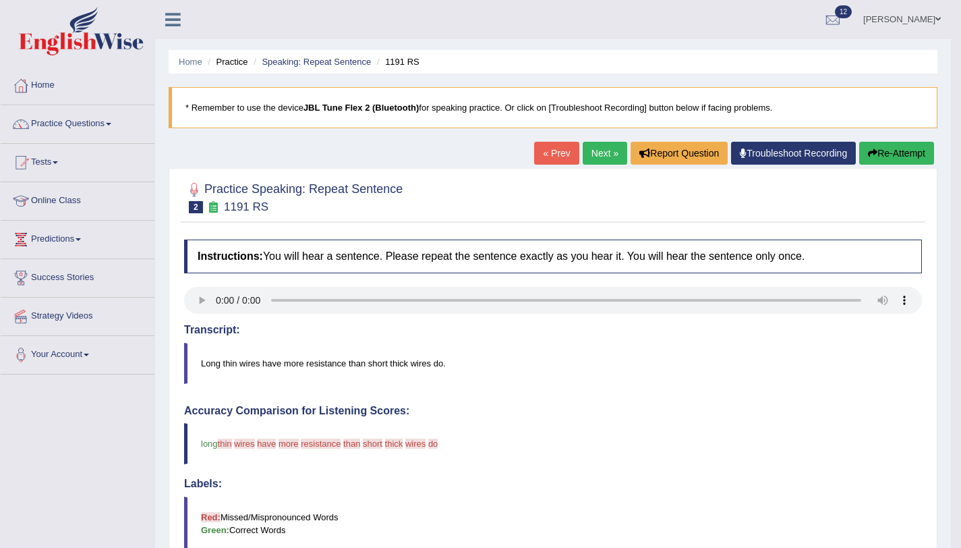
click at [862, 153] on button "Re-Attempt" at bounding box center [896, 153] width 75 height 23
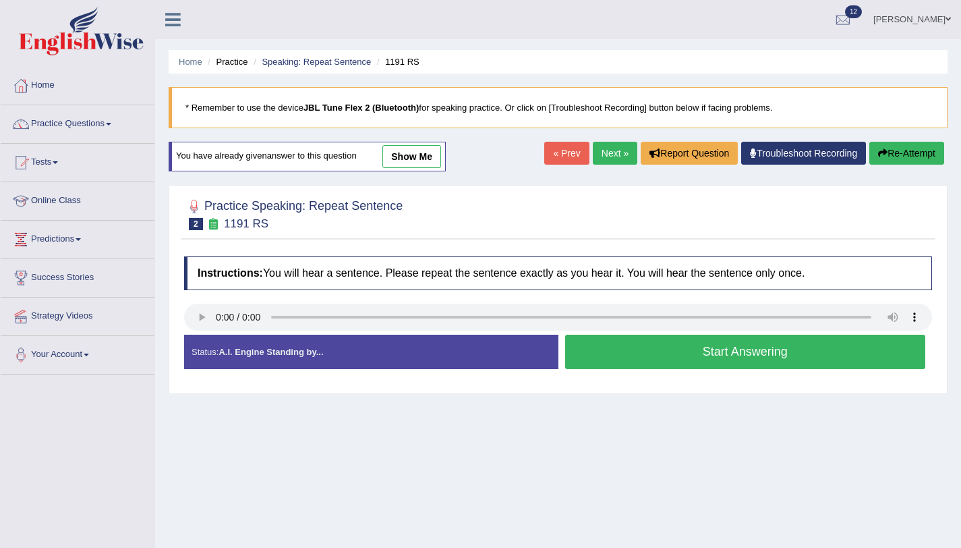
click at [614, 355] on button "Start Answering" at bounding box center [745, 351] width 361 height 34
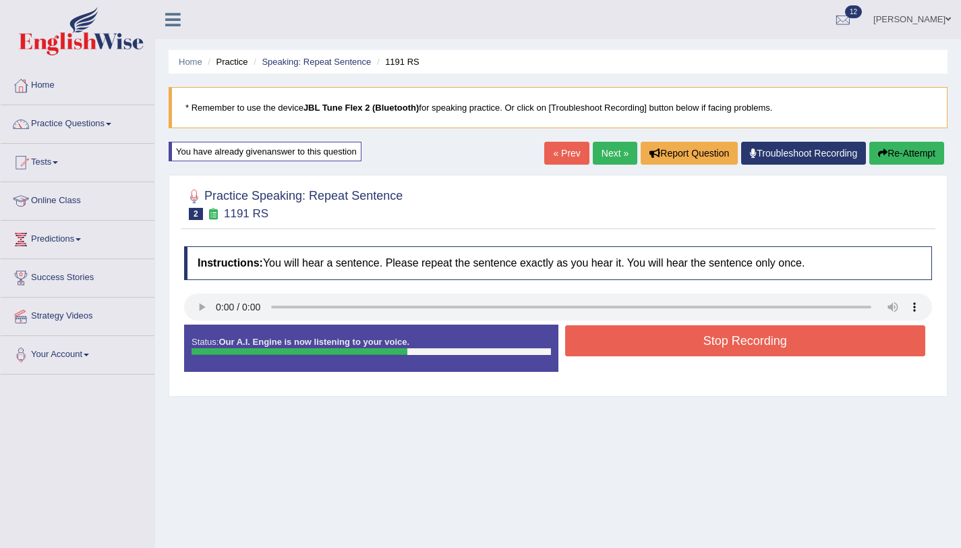
click at [571, 339] on button "Stop Recording" at bounding box center [745, 340] width 361 height 31
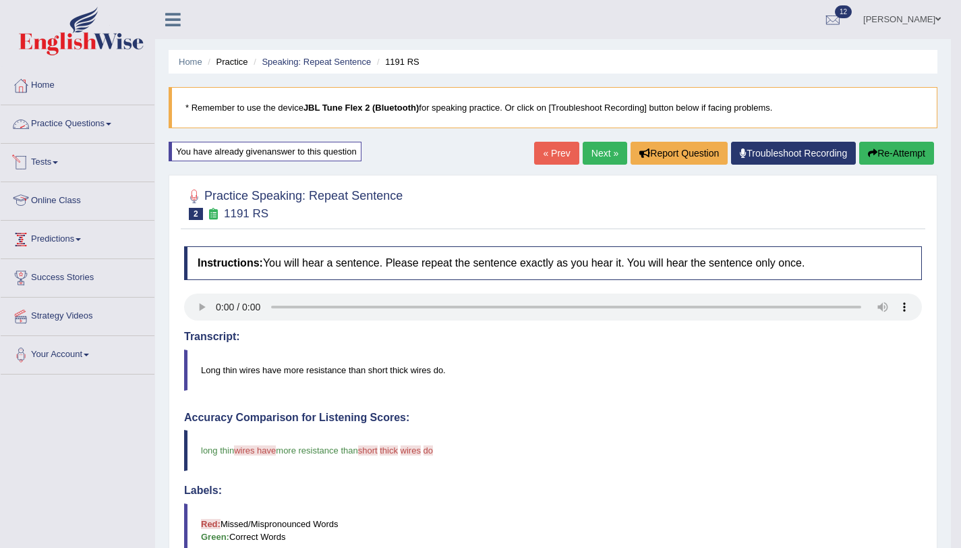
click at [115, 129] on link "Practice Questions" at bounding box center [78, 122] width 154 height 34
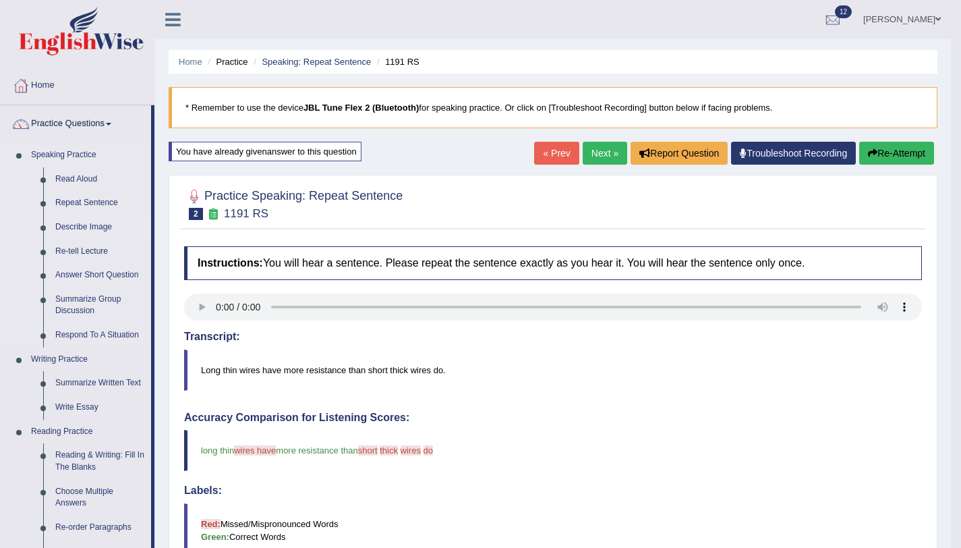
click at [96, 230] on link "Describe Image" at bounding box center [100, 227] width 102 height 24
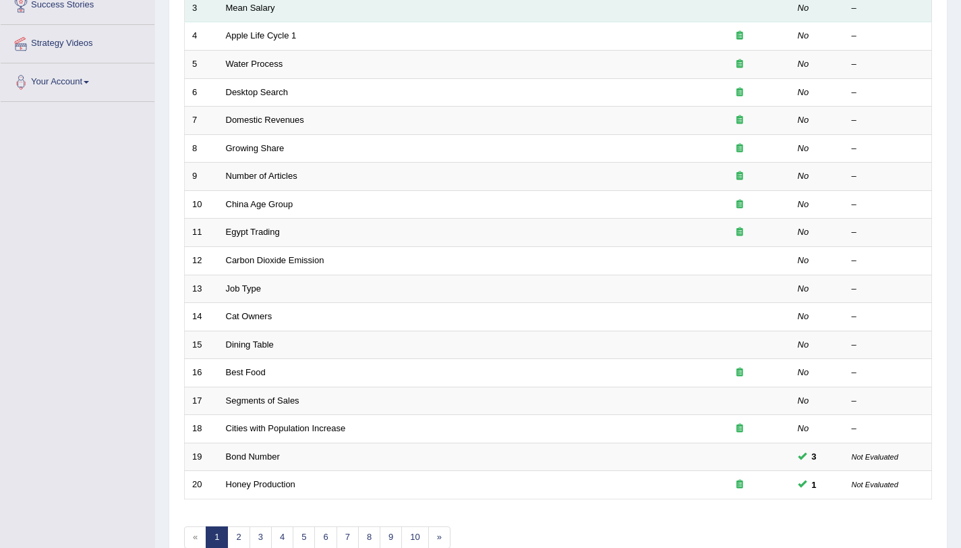
scroll to position [345, 0]
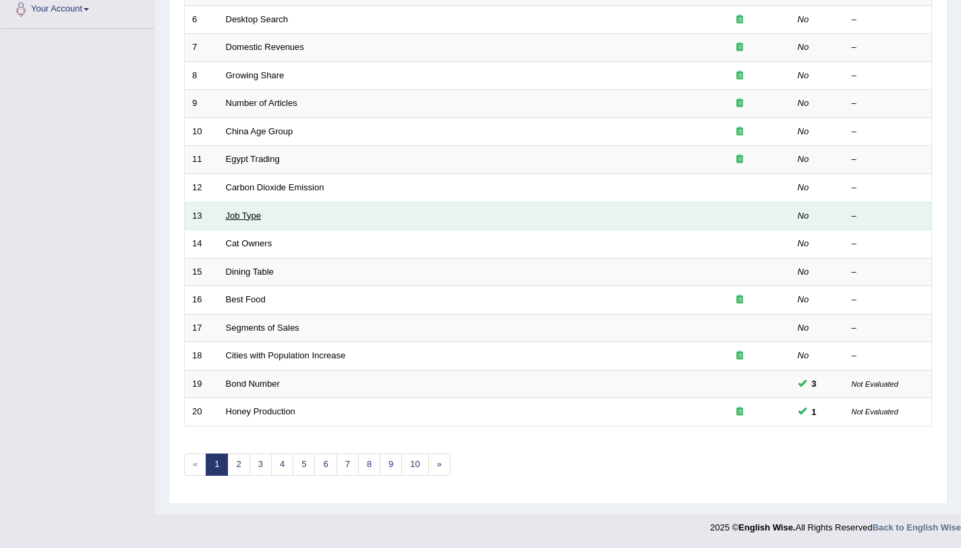
click at [236, 218] on link "Job Type" at bounding box center [244, 215] width 36 height 10
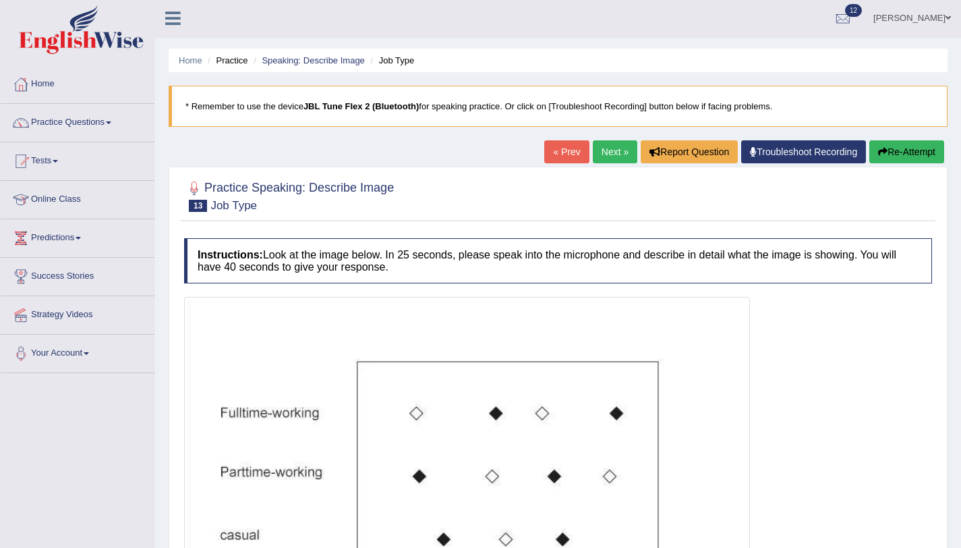
scroll to position [285, 0]
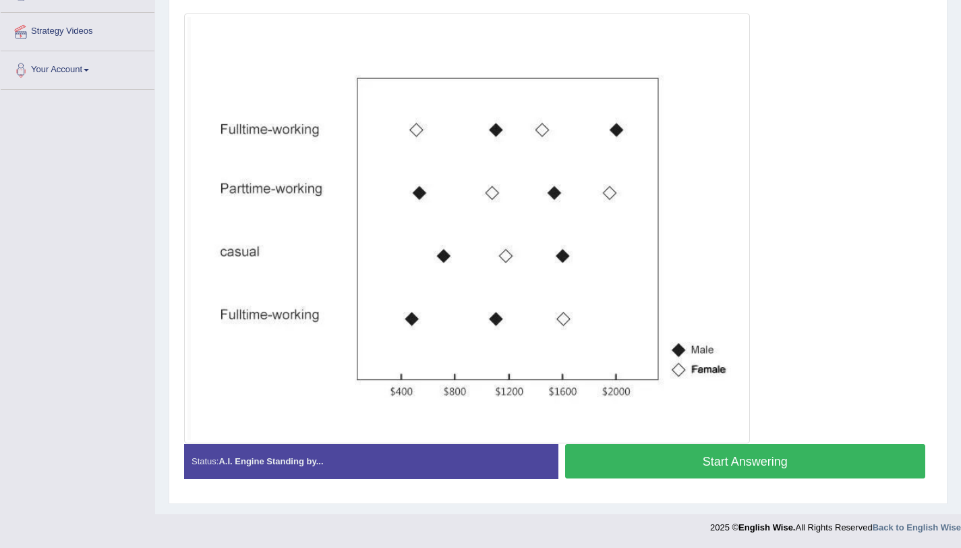
click at [610, 468] on button "Start Answering" at bounding box center [745, 461] width 361 height 34
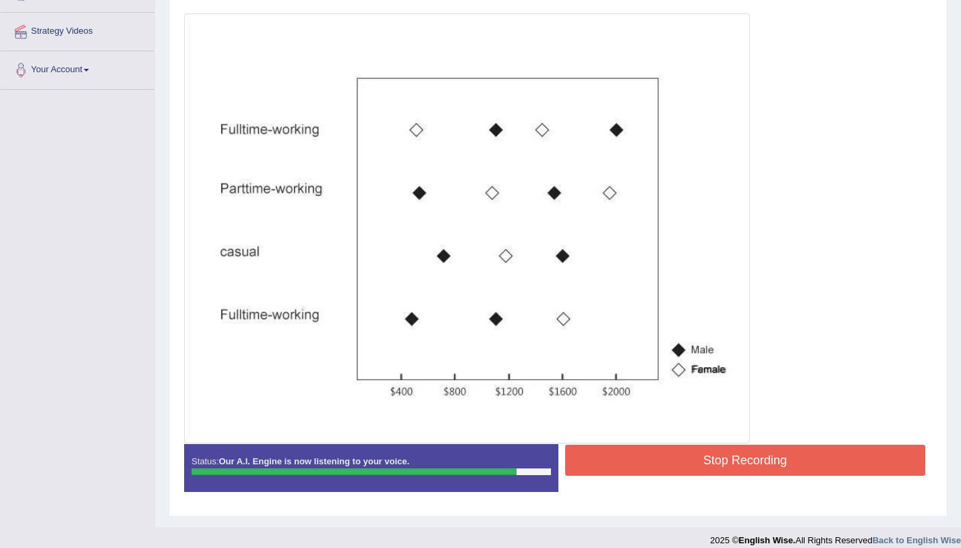
click at [605, 456] on button "Stop Recording" at bounding box center [745, 459] width 361 height 31
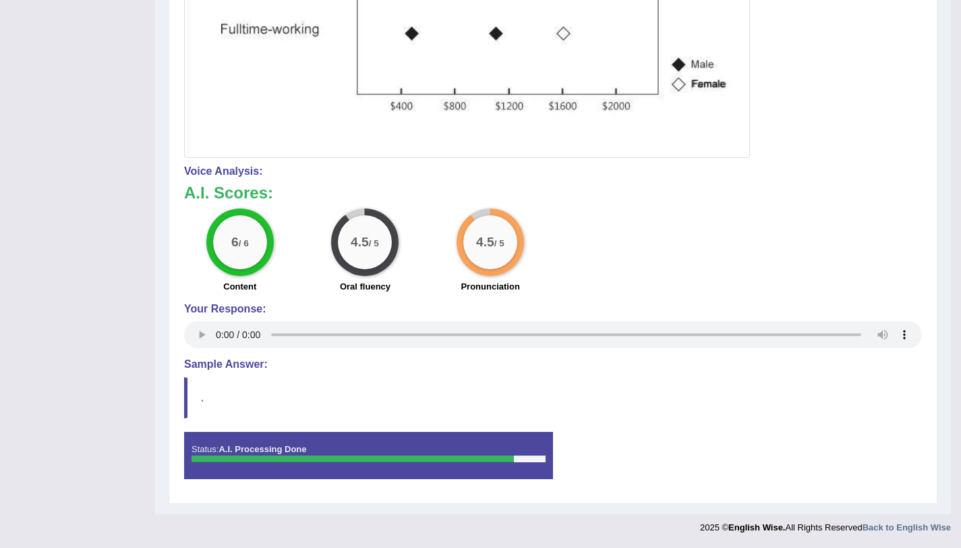
scroll to position [153, 0]
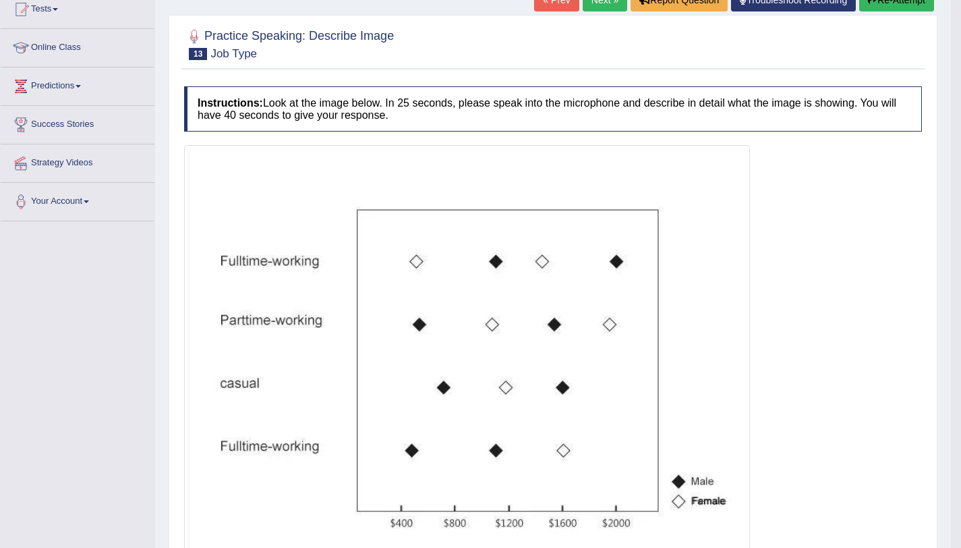
click at [598, 9] on link "Next »" at bounding box center [605, 0] width 45 height 23
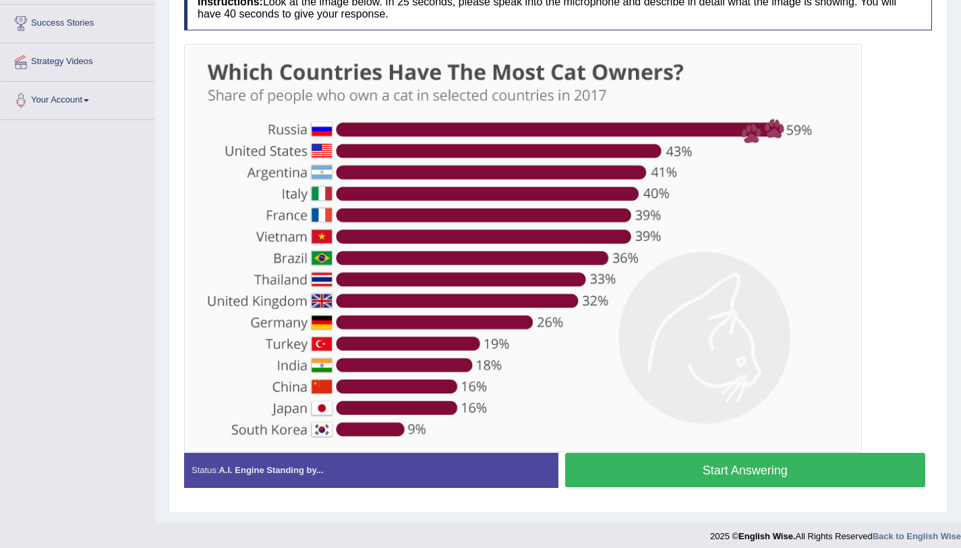
scroll to position [263, 0]
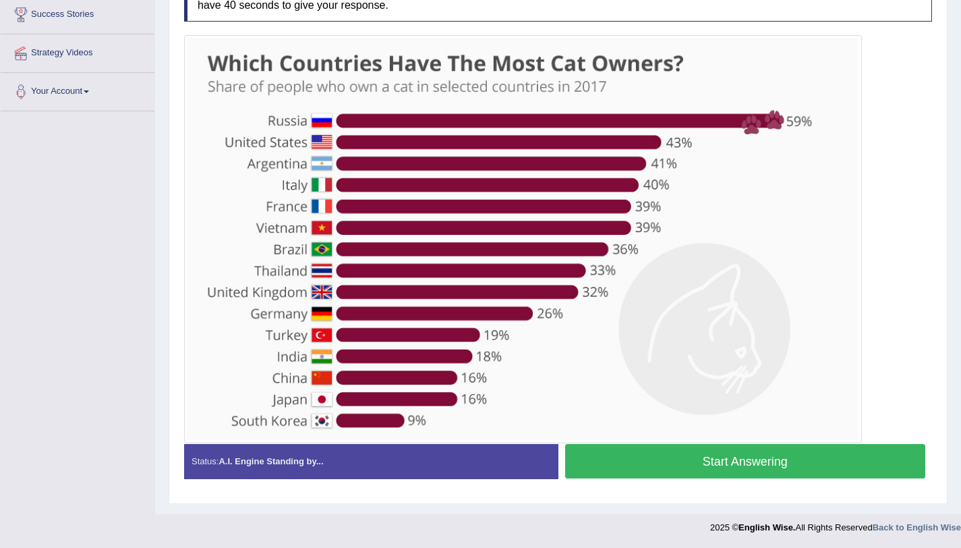
click at [586, 477] on button "Start Answering" at bounding box center [745, 461] width 361 height 34
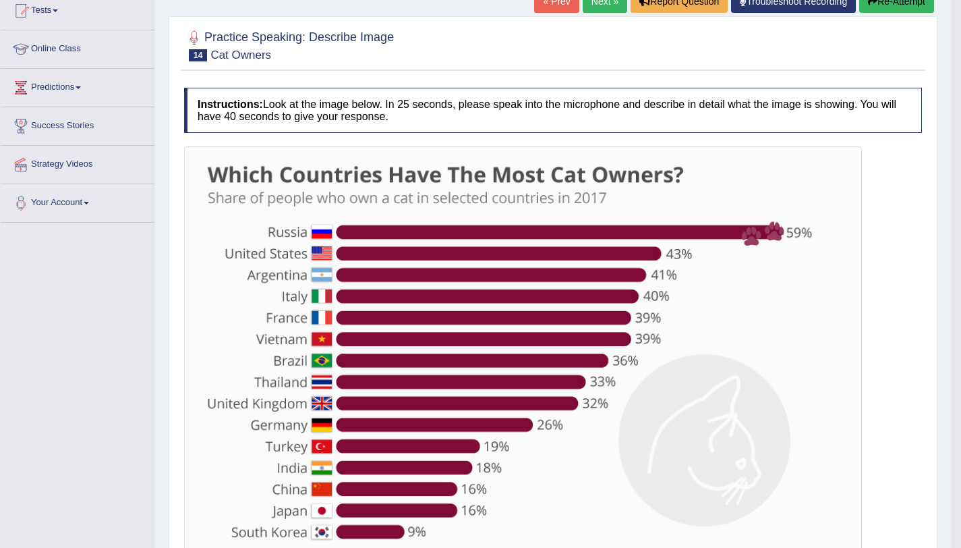
scroll to position [0, 0]
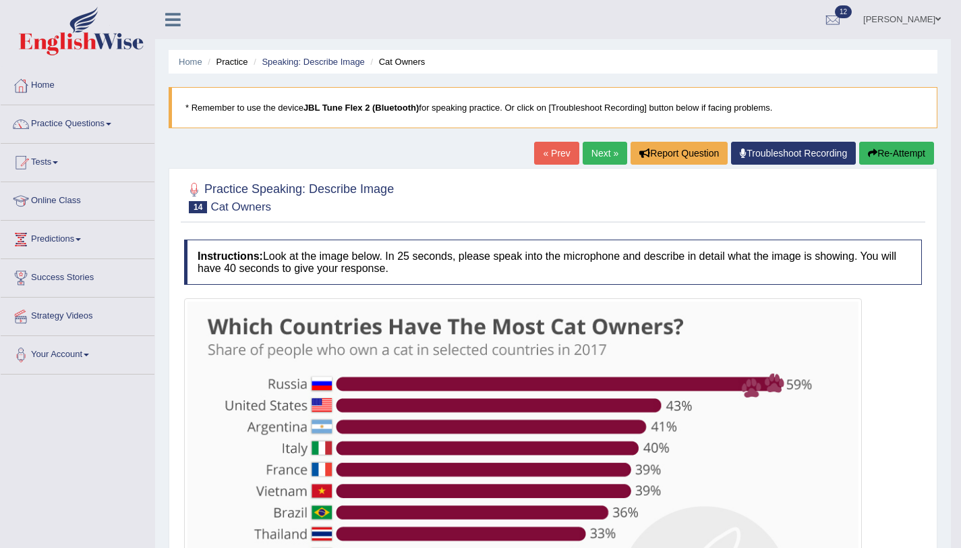
click at [867, 163] on button "Re-Attempt" at bounding box center [896, 153] width 75 height 23
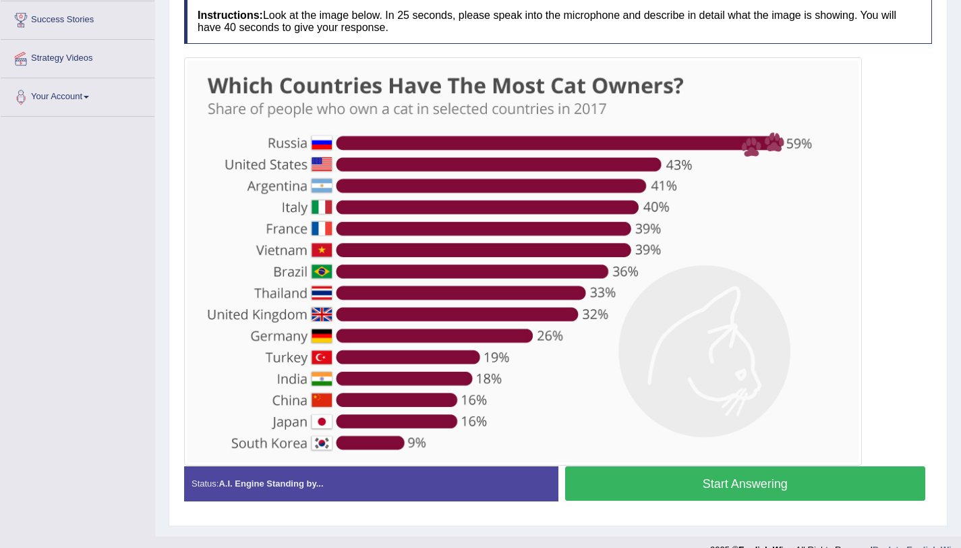
scroll to position [273, 0]
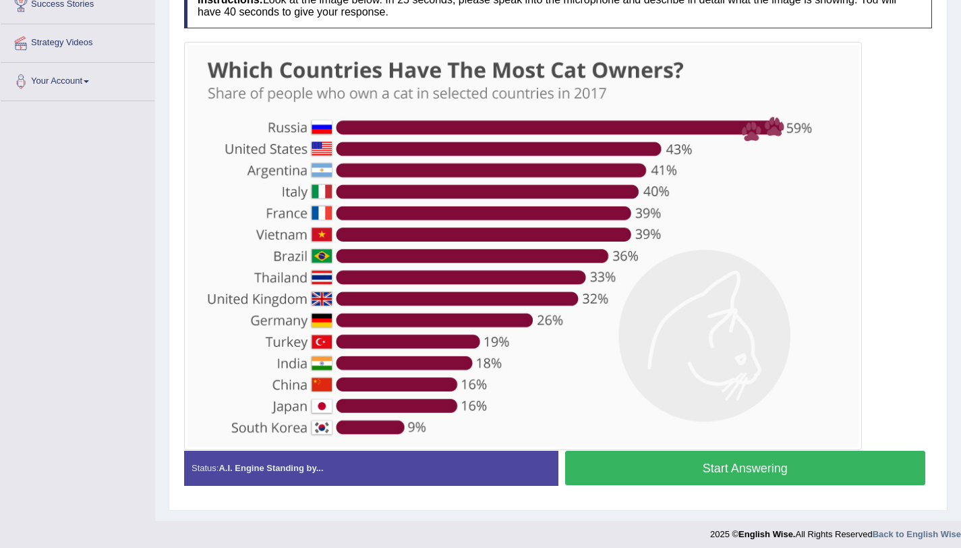
drag, startPoint x: 613, startPoint y: 461, endPoint x: 602, endPoint y: 450, distance: 15.3
click at [612, 461] on button "Start Answering" at bounding box center [745, 467] width 361 height 34
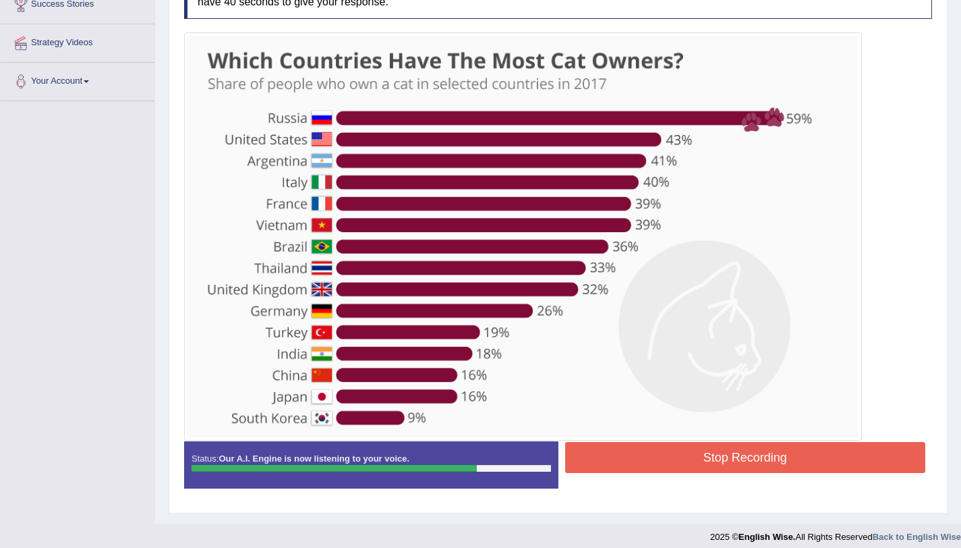
click at [612, 450] on button "Stop Recording" at bounding box center [745, 457] width 361 height 31
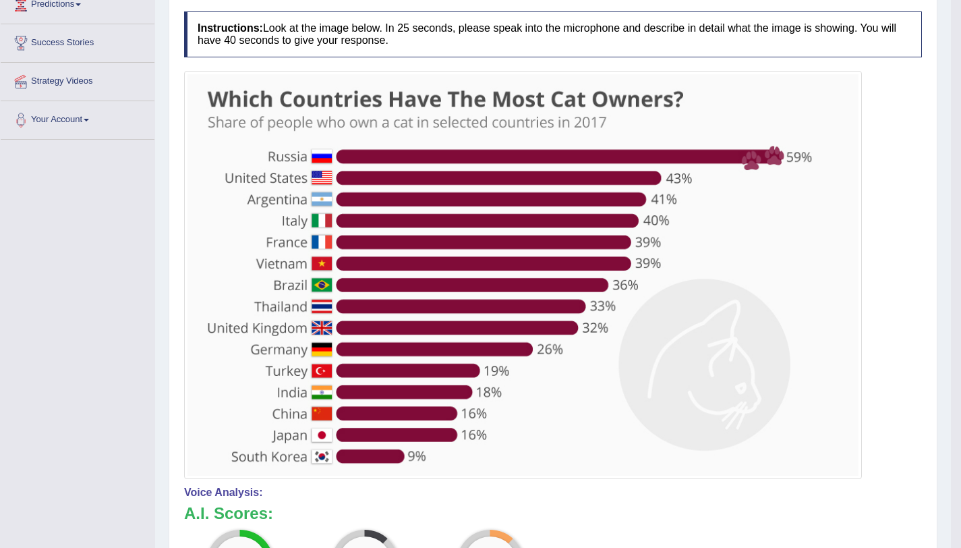
scroll to position [0, 0]
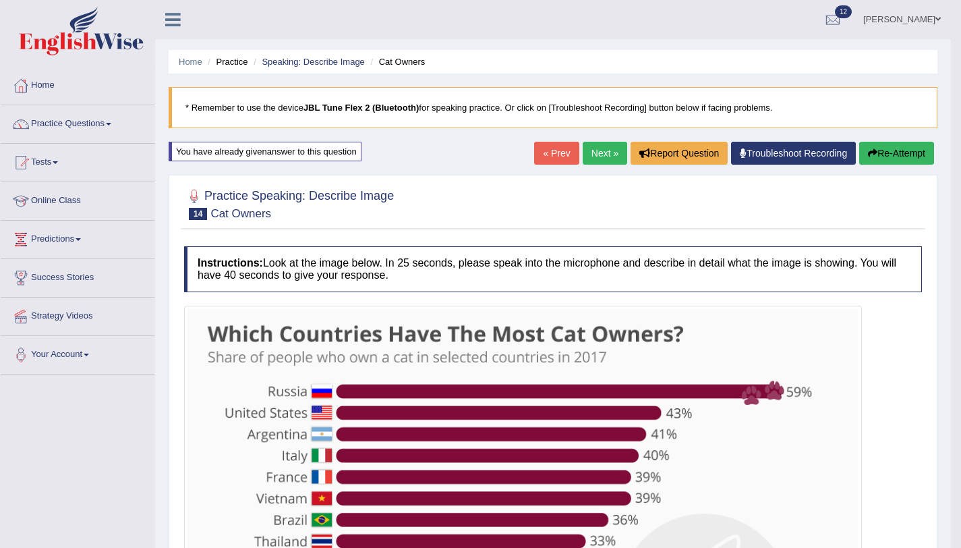
click at [880, 156] on button "Re-Attempt" at bounding box center [896, 153] width 75 height 23
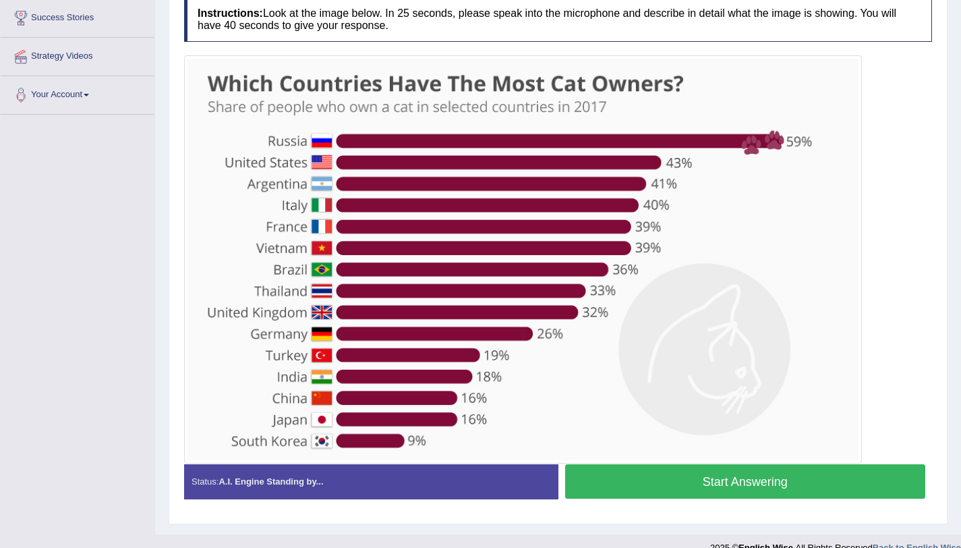
scroll to position [280, 0]
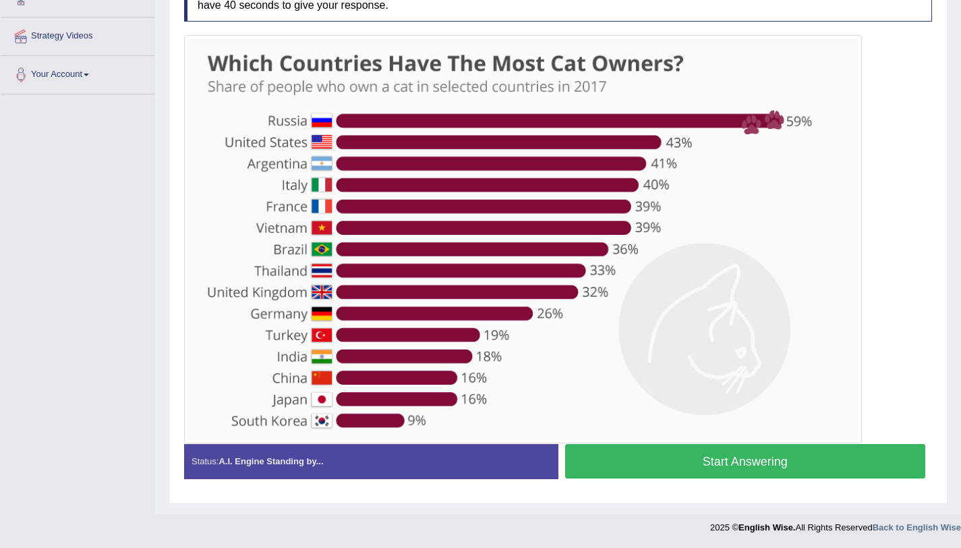
click at [672, 467] on button "Start Answering" at bounding box center [745, 461] width 361 height 34
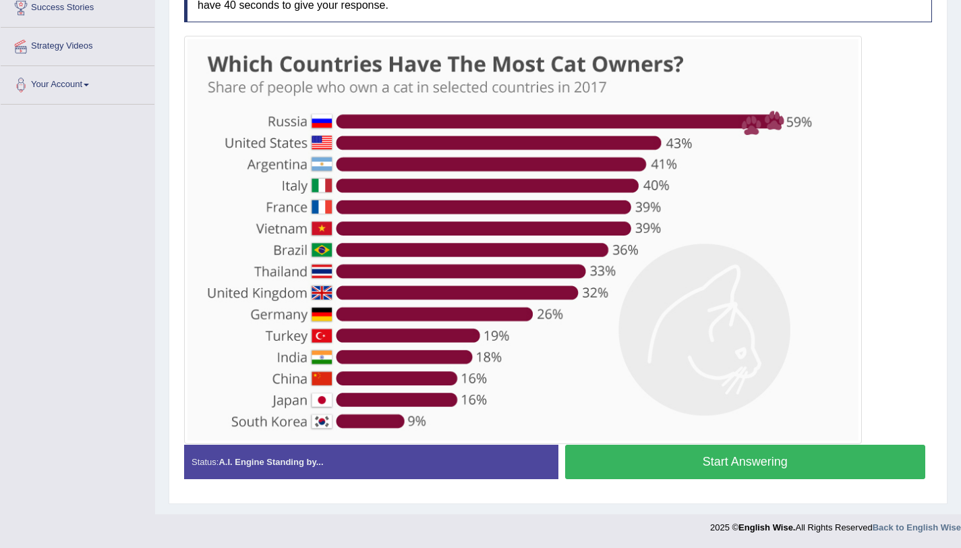
scroll to position [270, 0]
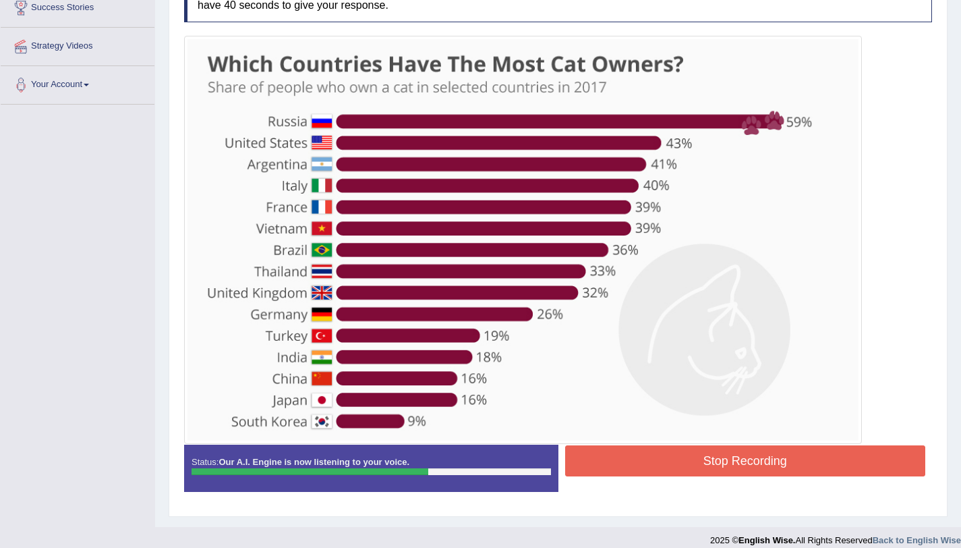
click at [618, 446] on button "Stop Recording" at bounding box center [745, 460] width 361 height 31
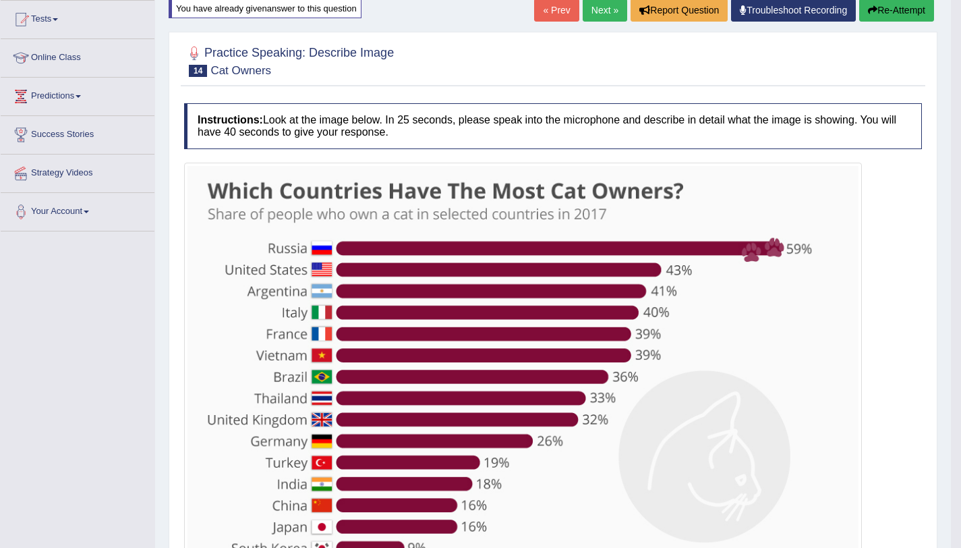
scroll to position [0, 0]
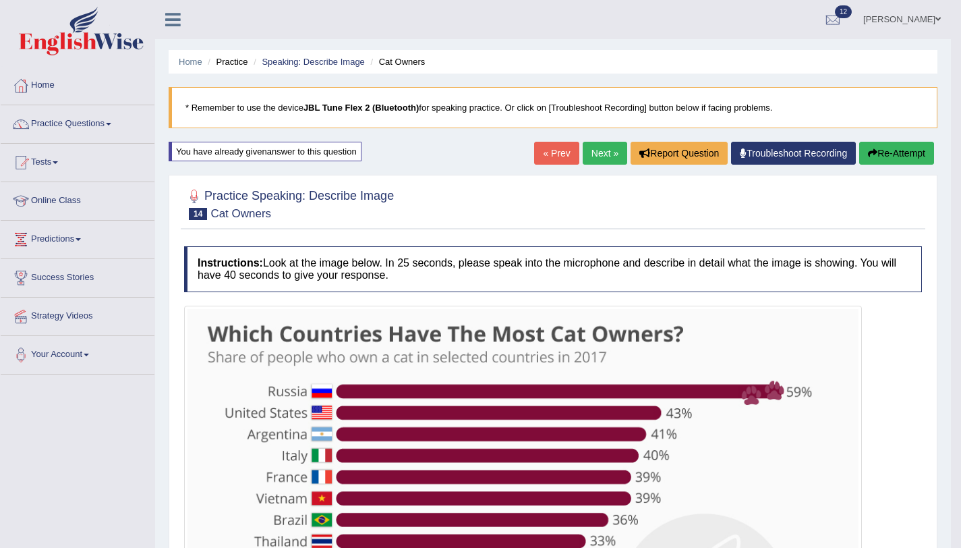
click at [608, 150] on link "Next »" at bounding box center [605, 153] width 45 height 23
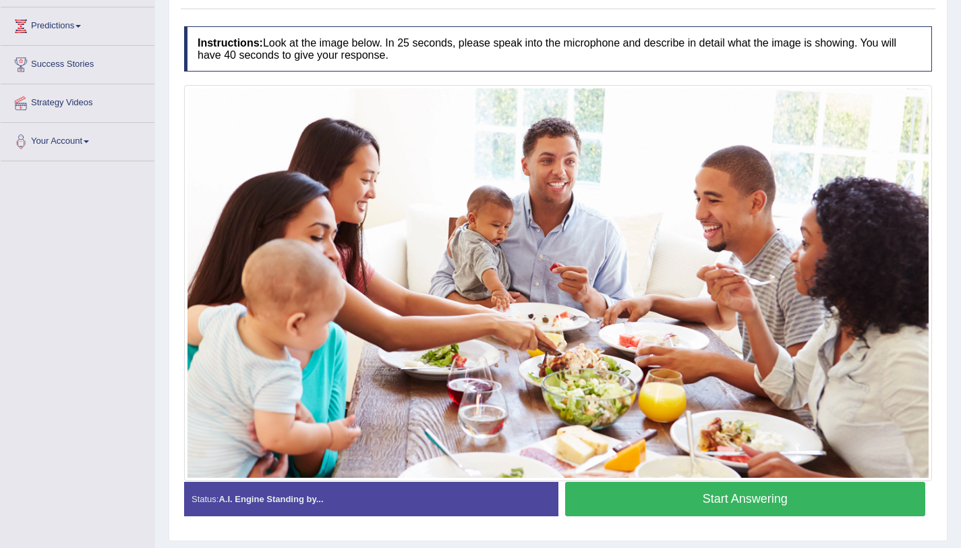
scroll to position [250, 0]
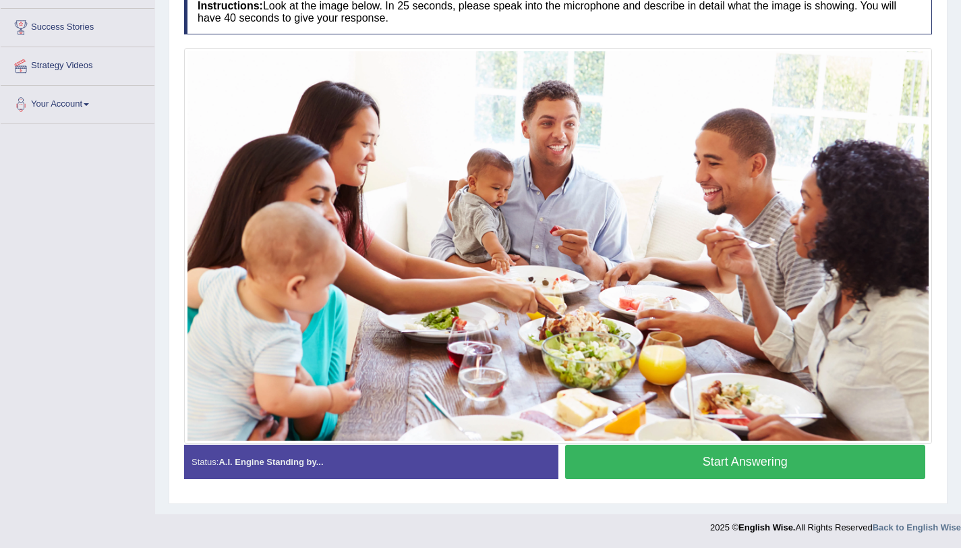
click at [682, 457] on button "Start Answering" at bounding box center [745, 461] width 361 height 34
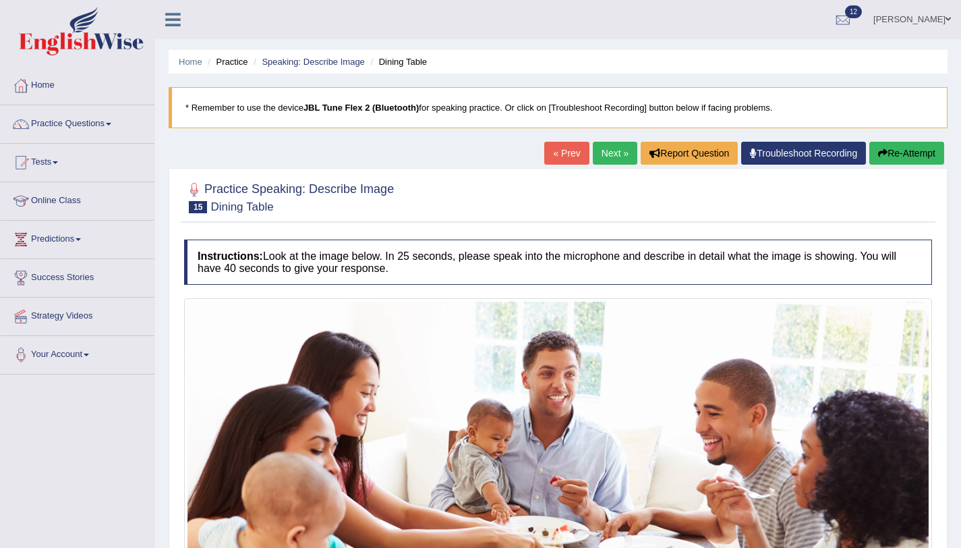
scroll to position [263, 0]
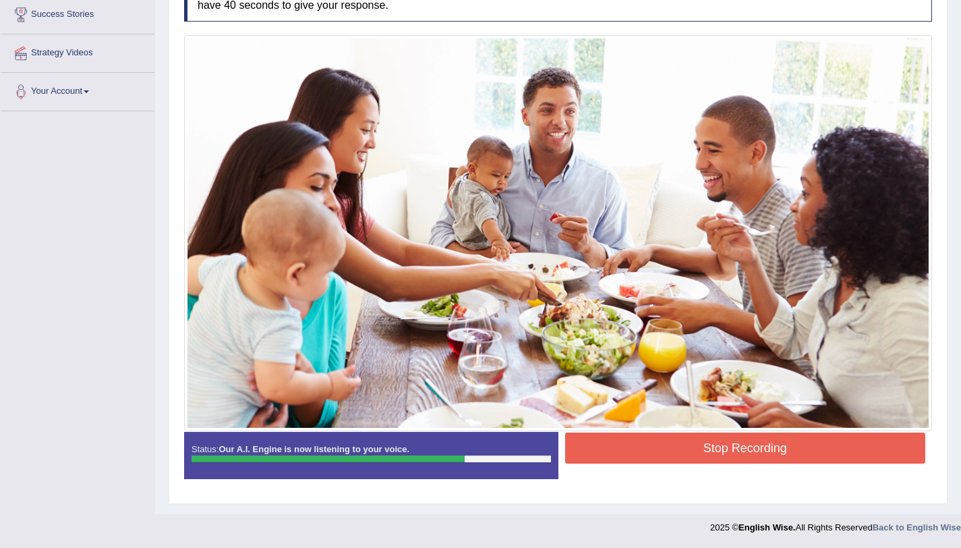
click at [630, 442] on button "Stop Recording" at bounding box center [745, 447] width 361 height 31
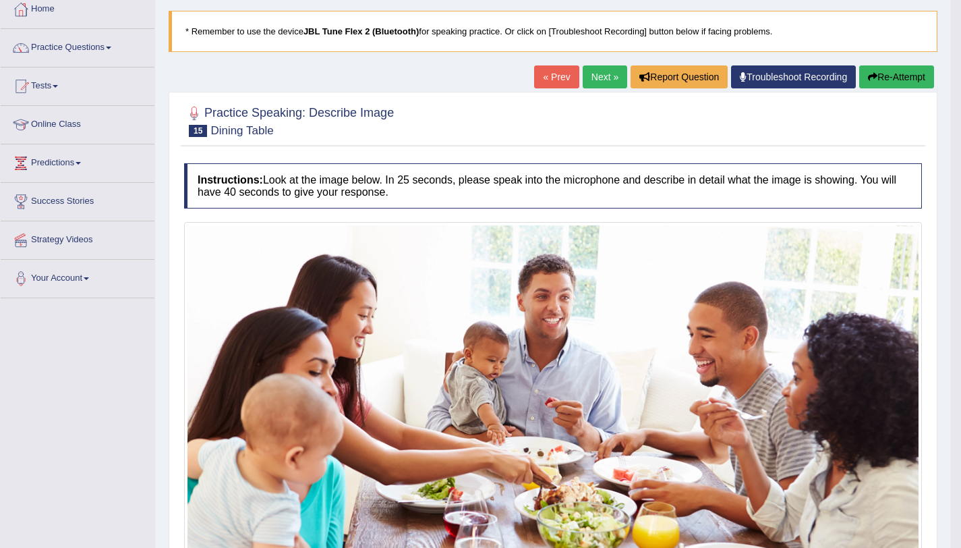
scroll to position [0, 0]
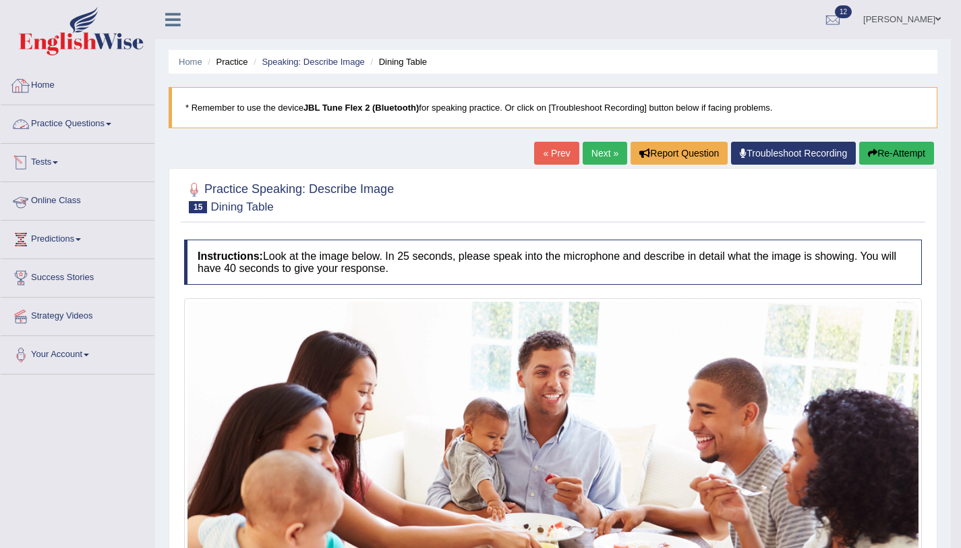
drag, startPoint x: 92, startPoint y: 121, endPoint x: 99, endPoint y: 123, distance: 7.9
click at [92, 121] on link "Practice Questions" at bounding box center [78, 122] width 154 height 34
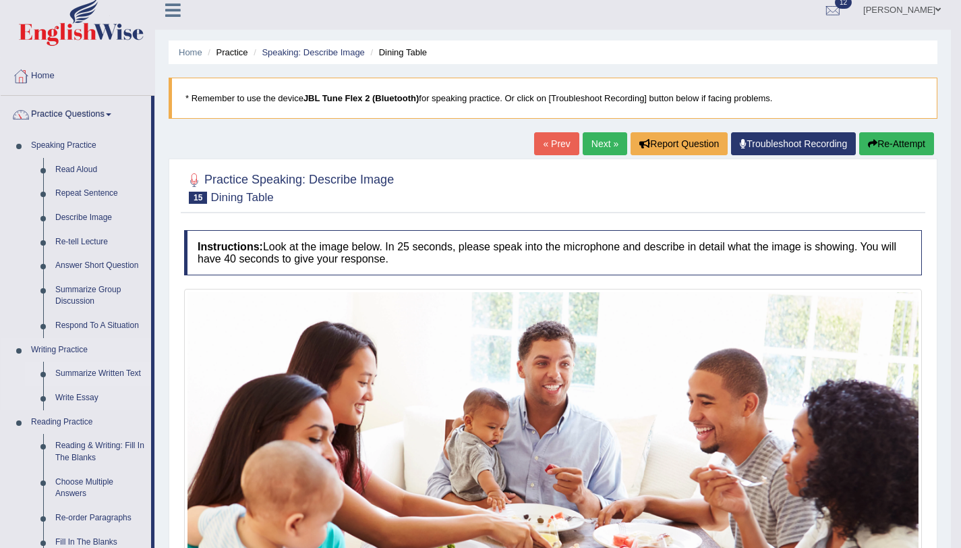
scroll to position [24, 0]
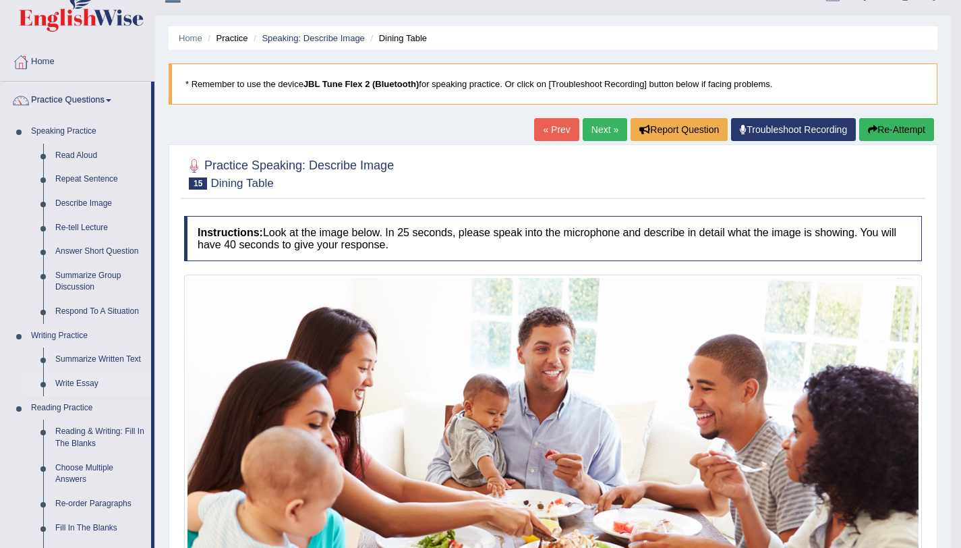
click at [92, 384] on link "Write Essay" at bounding box center [100, 384] width 102 height 24
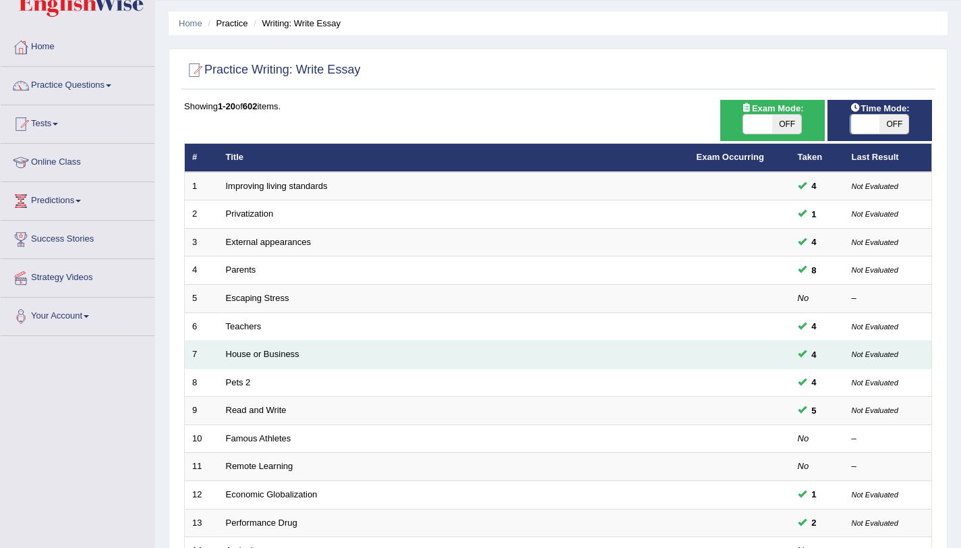
scroll to position [238, 0]
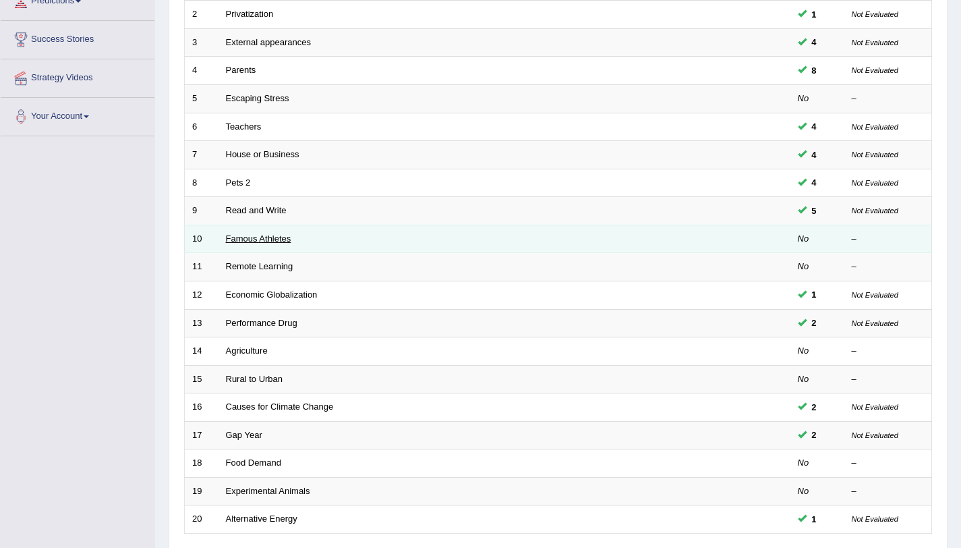
click at [260, 235] on link "Famous Athletes" at bounding box center [258, 238] width 65 height 10
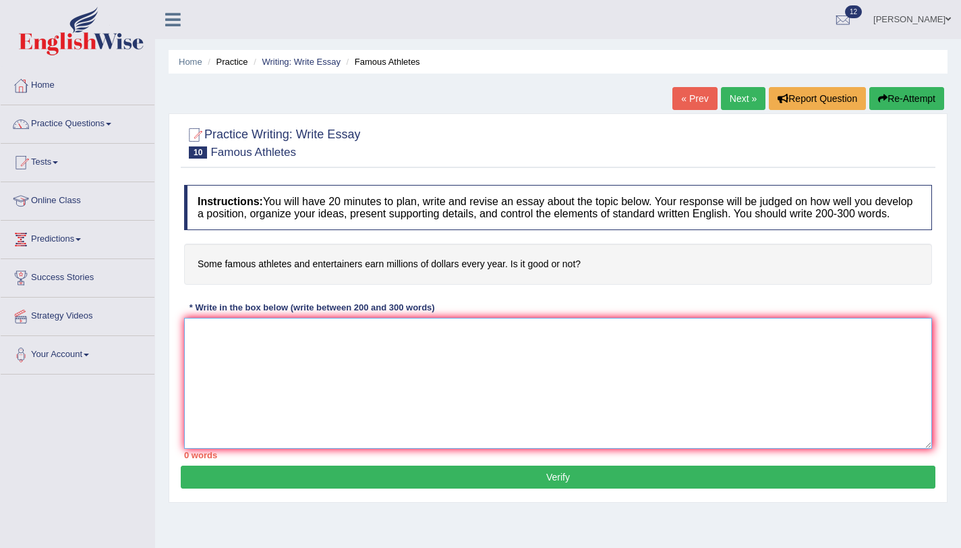
click at [595, 389] on textarea at bounding box center [558, 383] width 748 height 131
drag, startPoint x: 788, startPoint y: 349, endPoint x: 807, endPoint y: 359, distance: 20.5
click at [792, 351] on textarea "On of the most conspicuous trends of today's world is the colossal upsurge in f…" at bounding box center [558, 383] width 748 height 131
type textarea "On of the most conspicuous trends of today's world is the colossal upsurge in f…"
click at [552, 544] on div "Home Practice Writing: Write Essay Famous Athletes « Prev Next » Report Questio…" at bounding box center [558, 337] width 806 height 674
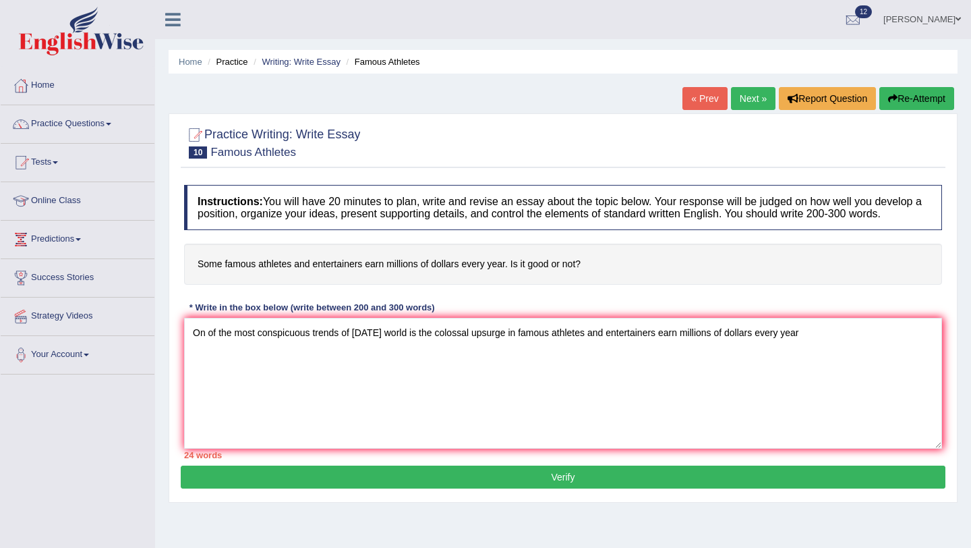
click at [957, 18] on span at bounding box center [958, 19] width 5 height 9
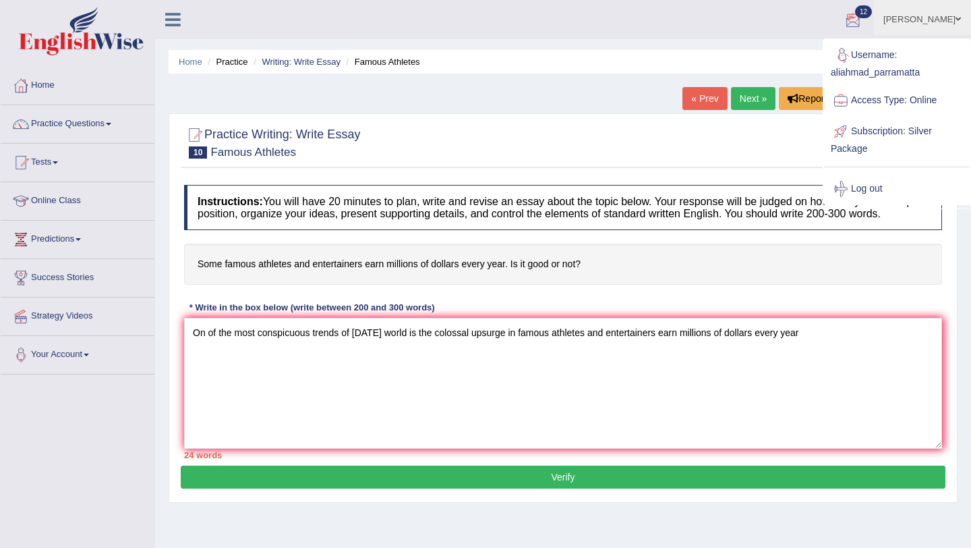
click at [937, 16] on link "Ali Ahmad Shafai" at bounding box center [922, 17] width 98 height 35
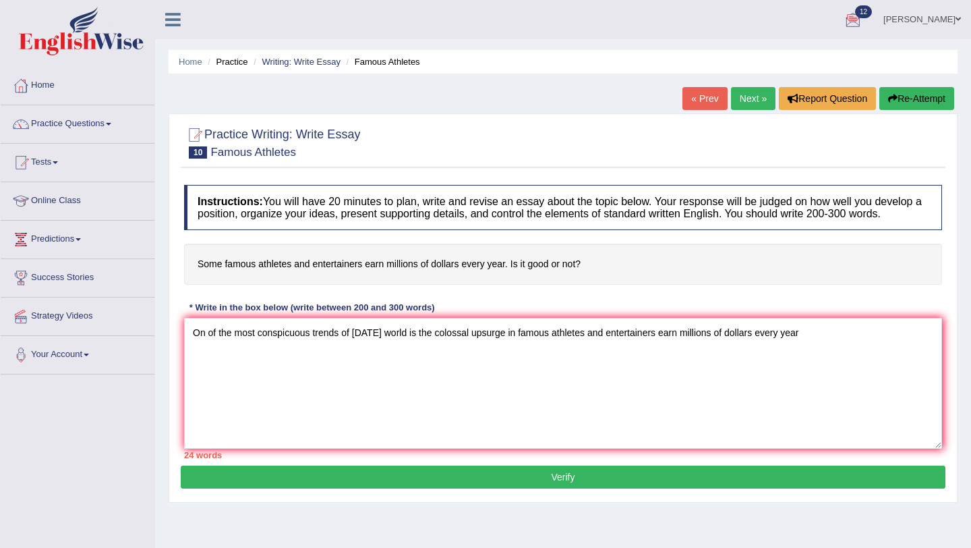
click at [937, 16] on link "Ali Ahmad Shafai" at bounding box center [922, 17] width 98 height 35
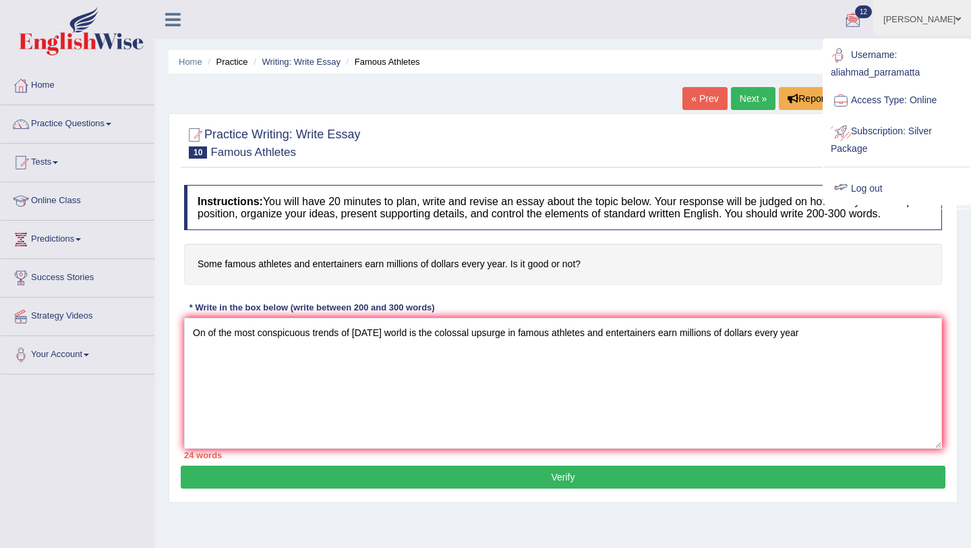
click at [865, 189] on link "Log out" at bounding box center [897, 188] width 146 height 31
